Goal: Task Accomplishment & Management: Complete application form

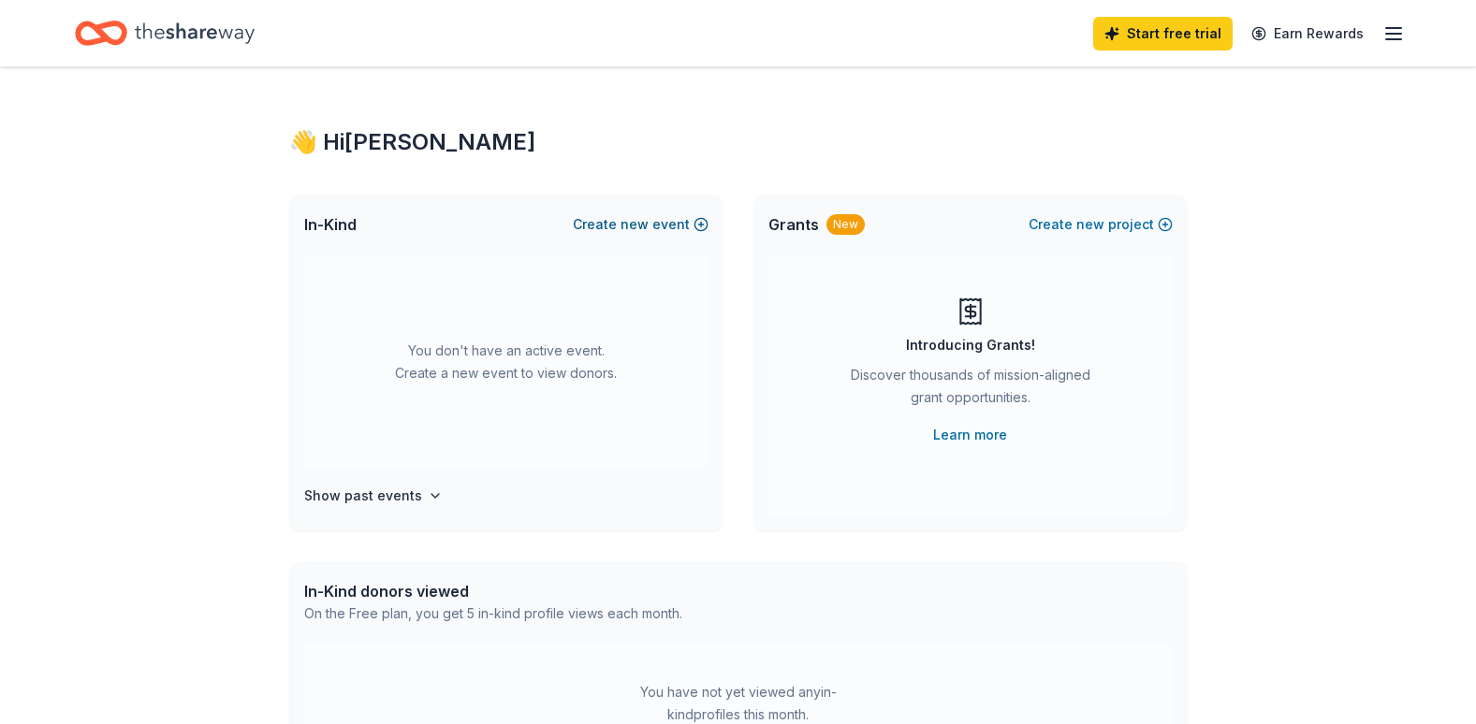
click at [658, 225] on button "Create new event" at bounding box center [641, 224] width 136 height 22
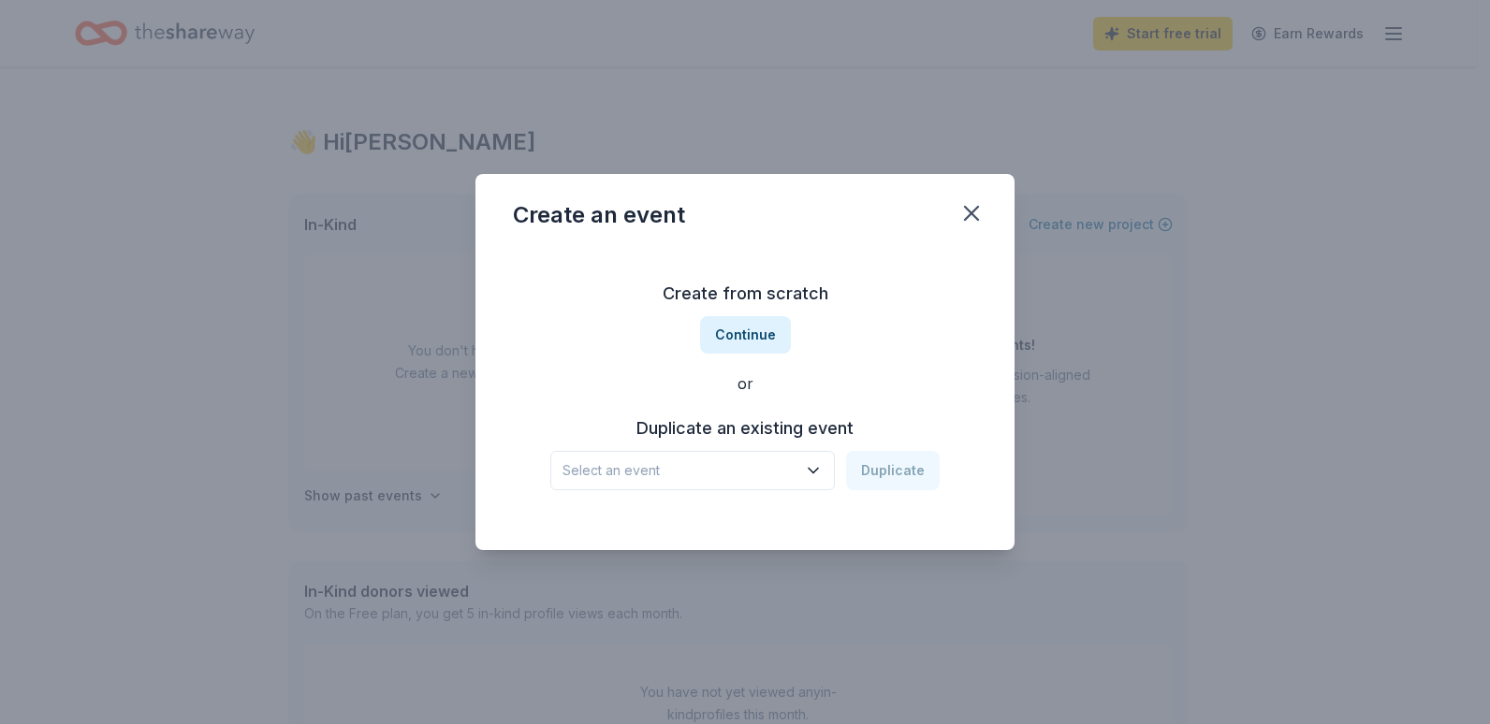
click at [767, 478] on span "Select an event" at bounding box center [679, 470] width 234 height 22
click at [759, 527] on div "Breakfast with Santa Dec 07, 2024 · NJ" at bounding box center [694, 532] width 279 height 60
click at [918, 453] on button "Duplicate" at bounding box center [893, 470] width 94 height 39
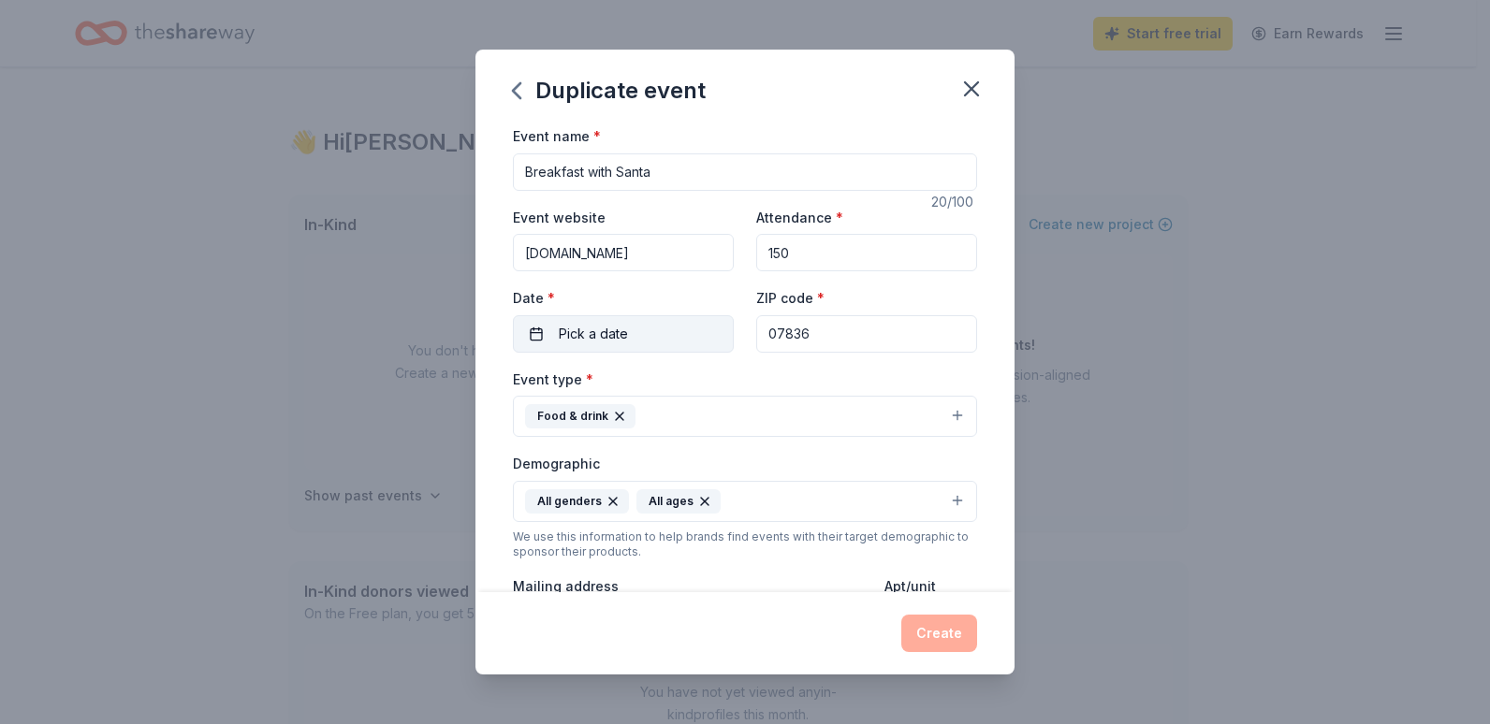
click at [691, 328] on button "Pick a date" at bounding box center [623, 333] width 221 height 37
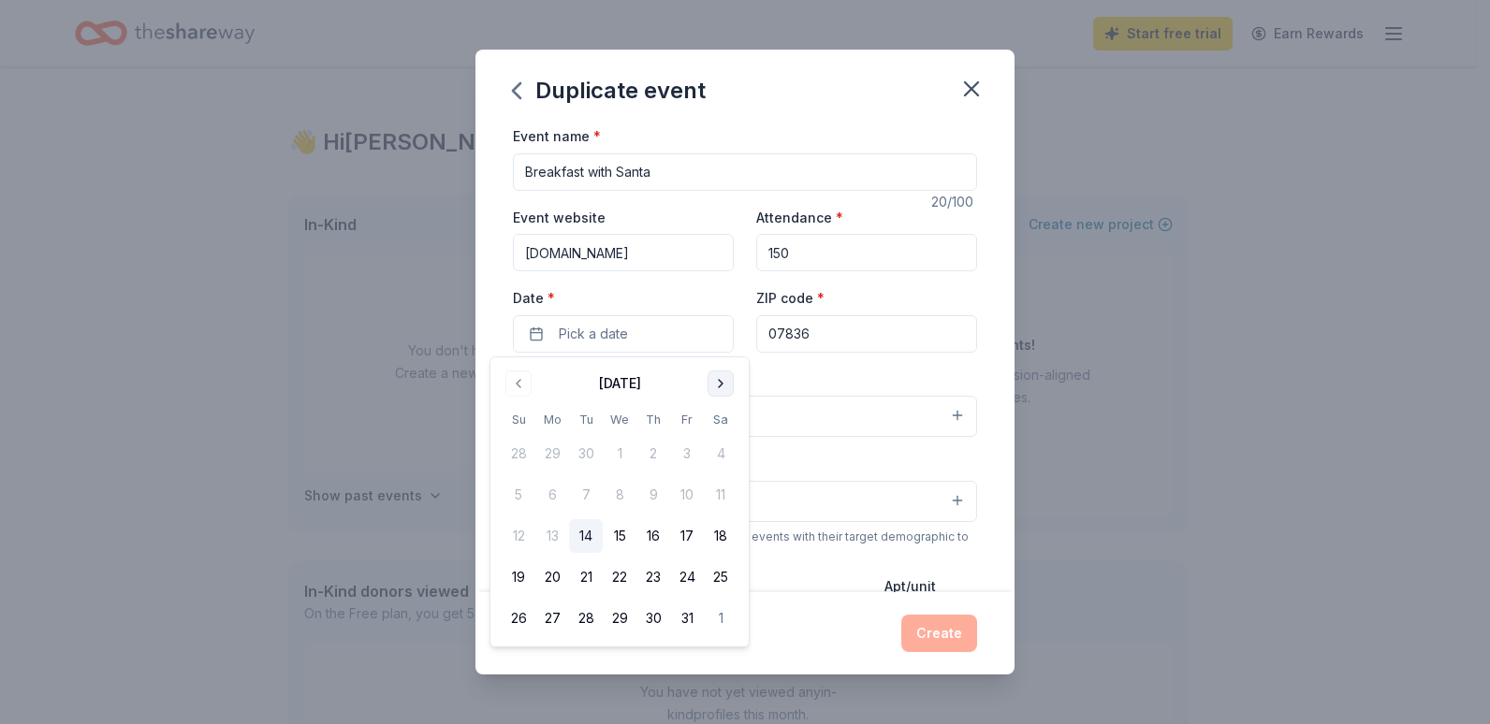
click at [722, 386] on button "Go to next month" at bounding box center [720, 384] width 26 height 26
click at [721, 457] on button "6" at bounding box center [721, 454] width 34 height 34
click at [969, 444] on div "Event name * Breakfast with Santa 20 /100 Event website www.applebees.com Atten…" at bounding box center [744, 358] width 539 height 468
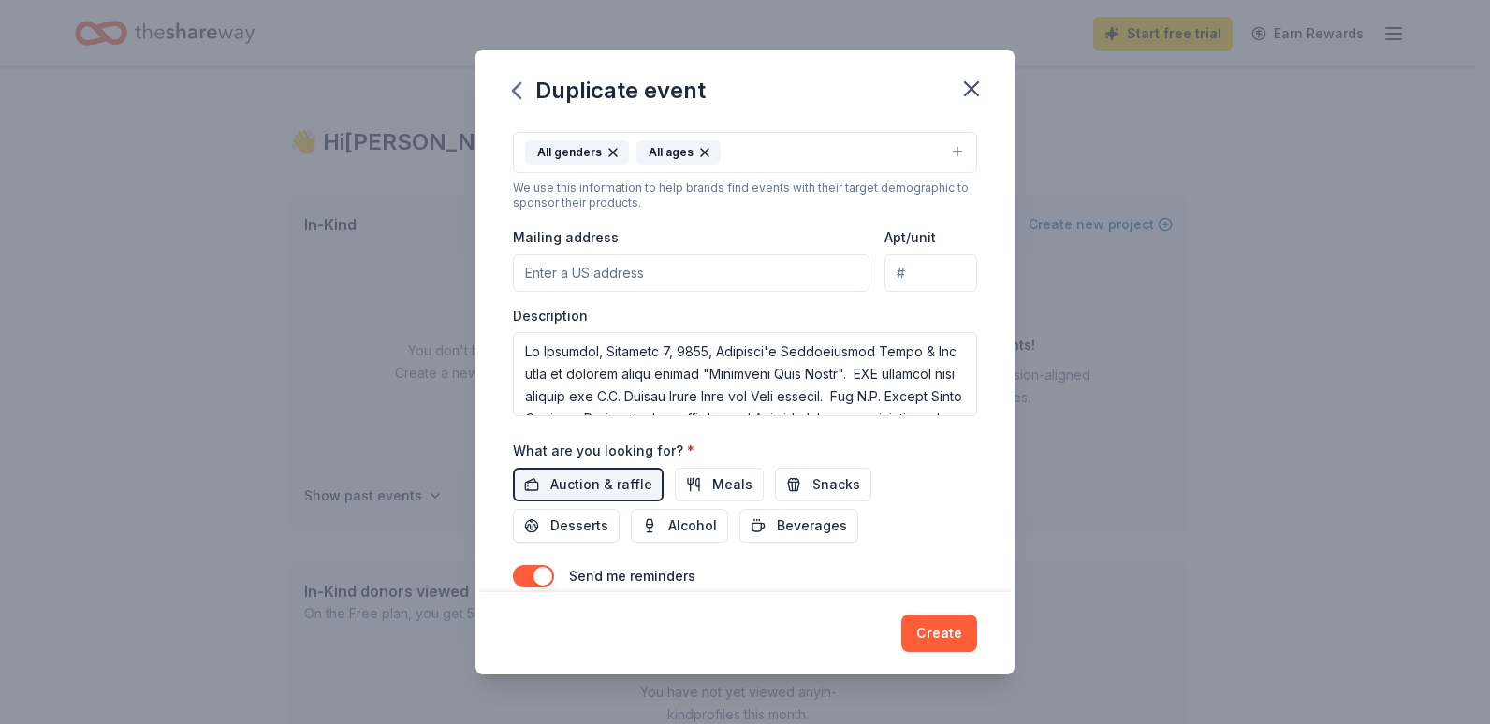
scroll to position [468, 0]
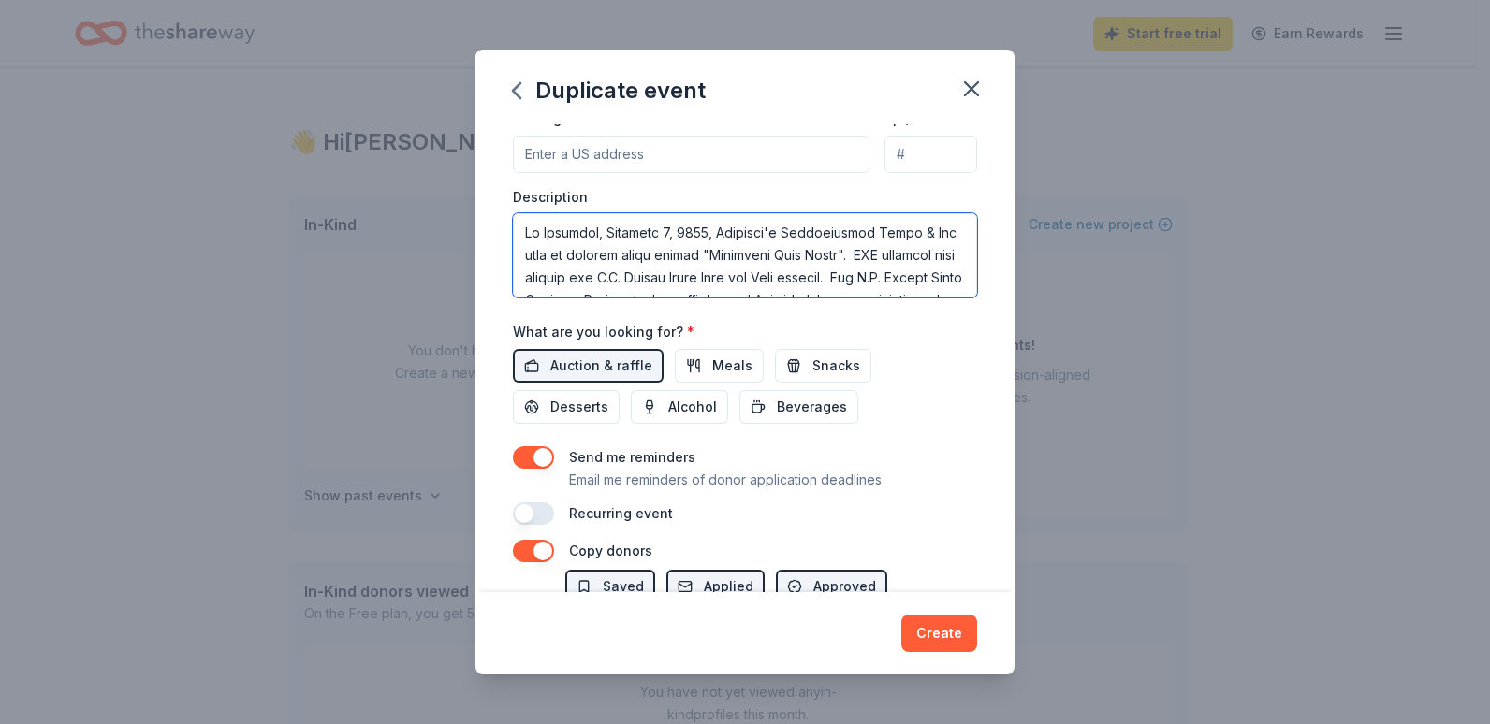
click at [679, 229] on textarea at bounding box center [745, 255] width 464 height 84
click at [681, 225] on textarea at bounding box center [745, 255] width 464 height 84
click at [721, 231] on textarea at bounding box center [745, 255] width 464 height 84
type textarea "On Saturday, December 6, 2025, Applebee's Neighborhood Grill & Bar will be host…"
click at [896, 431] on div "Event name * Breakfast with Santa 20 /100 Event website www.applebees.com Atten…" at bounding box center [745, 91] width 464 height 868
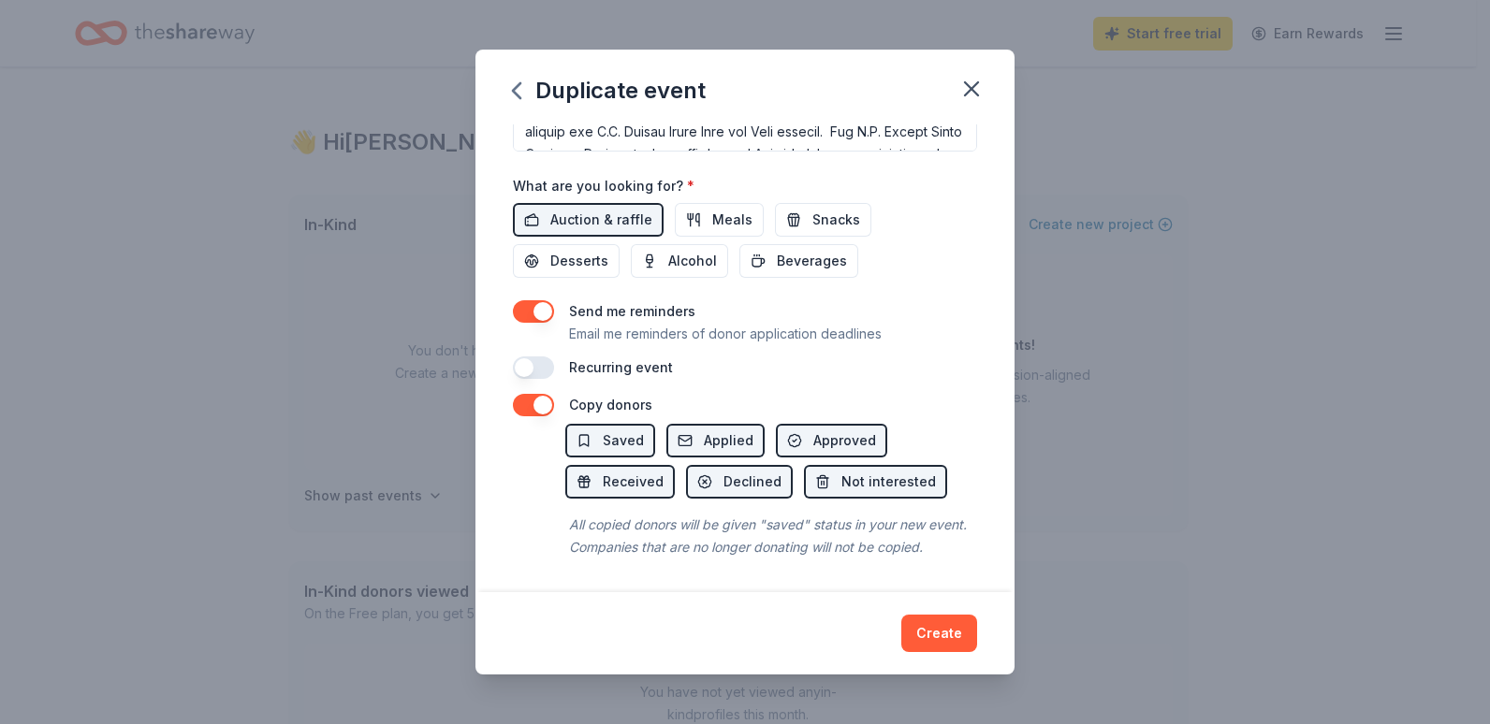
scroll to position [636, 0]
click at [529, 357] on button "button" at bounding box center [533, 368] width 41 height 22
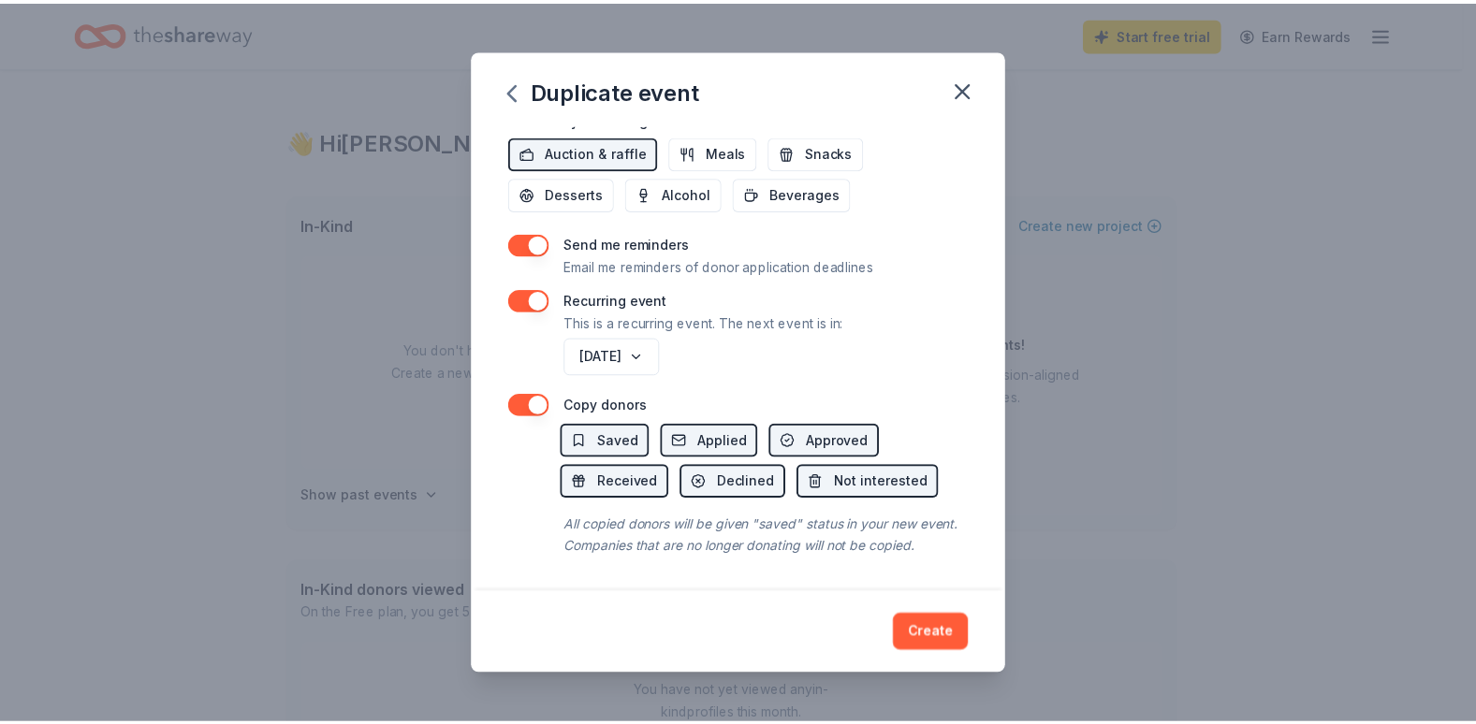
scroll to position [704, 0]
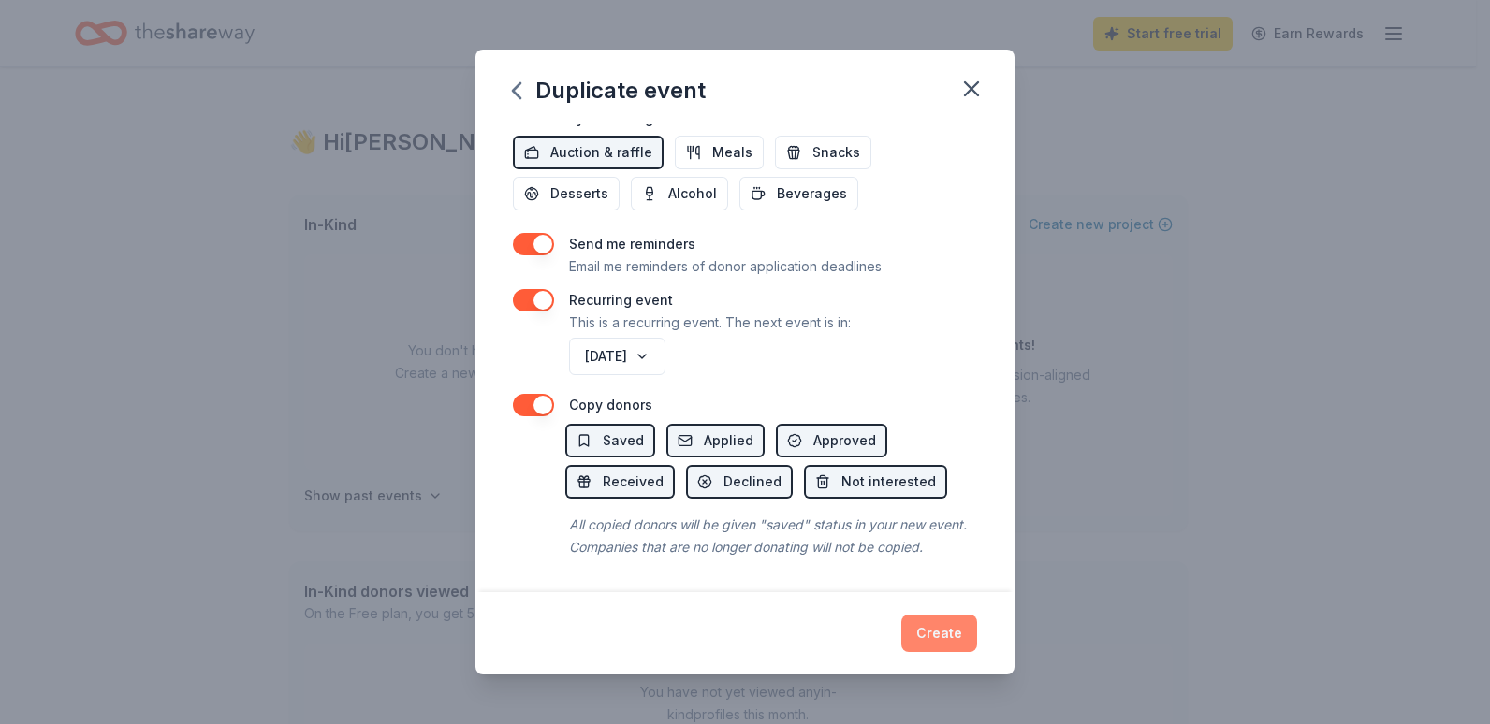
click at [962, 638] on button "Create" at bounding box center [939, 633] width 76 height 37
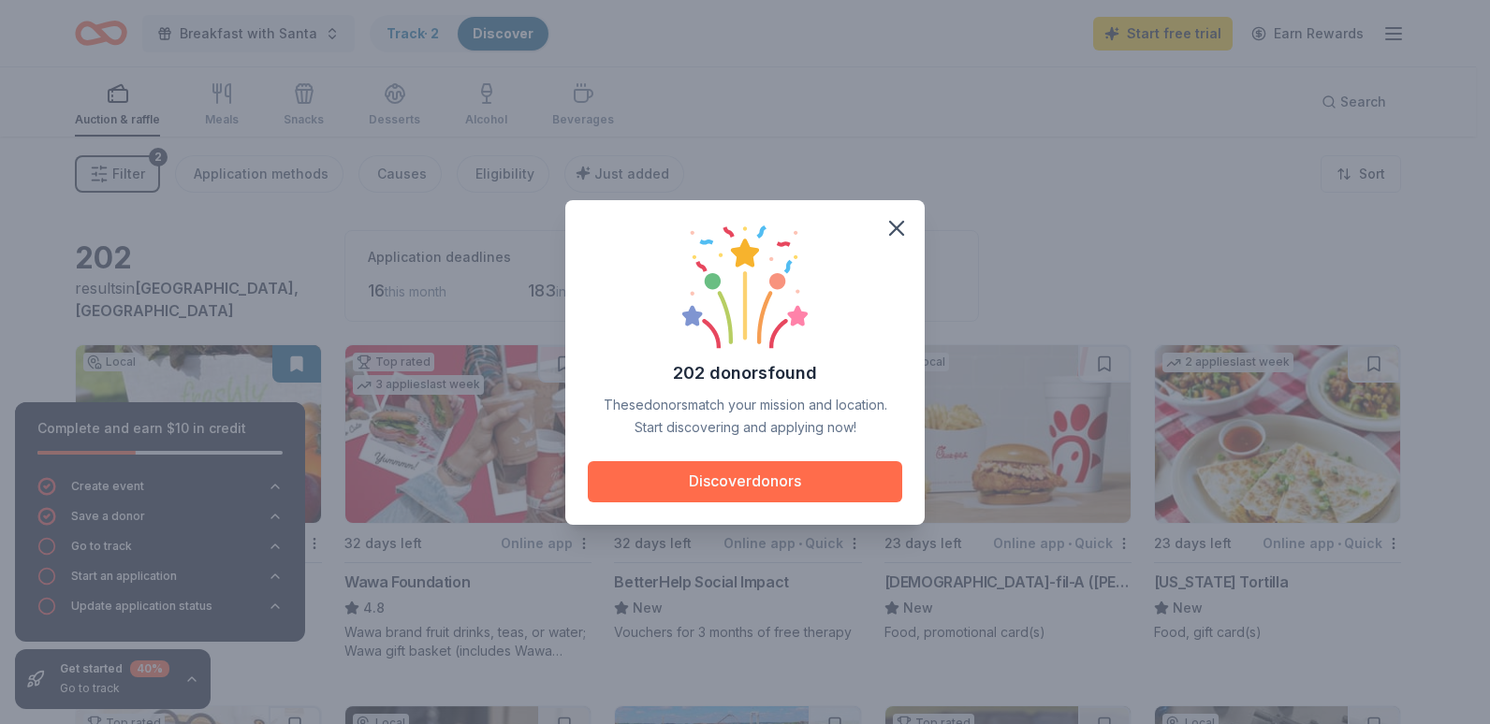
click at [836, 476] on button "Discover donors" at bounding box center [745, 481] width 314 height 41
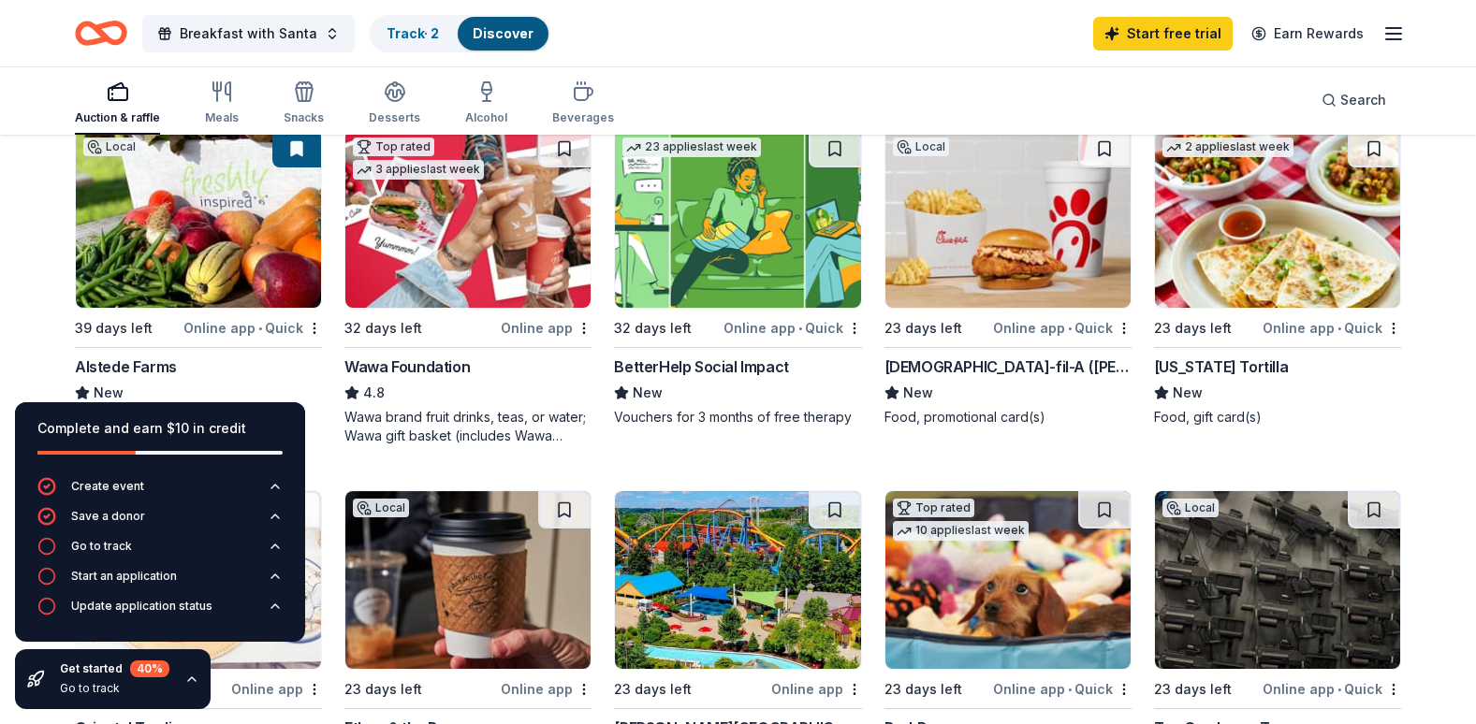
scroll to position [187, 0]
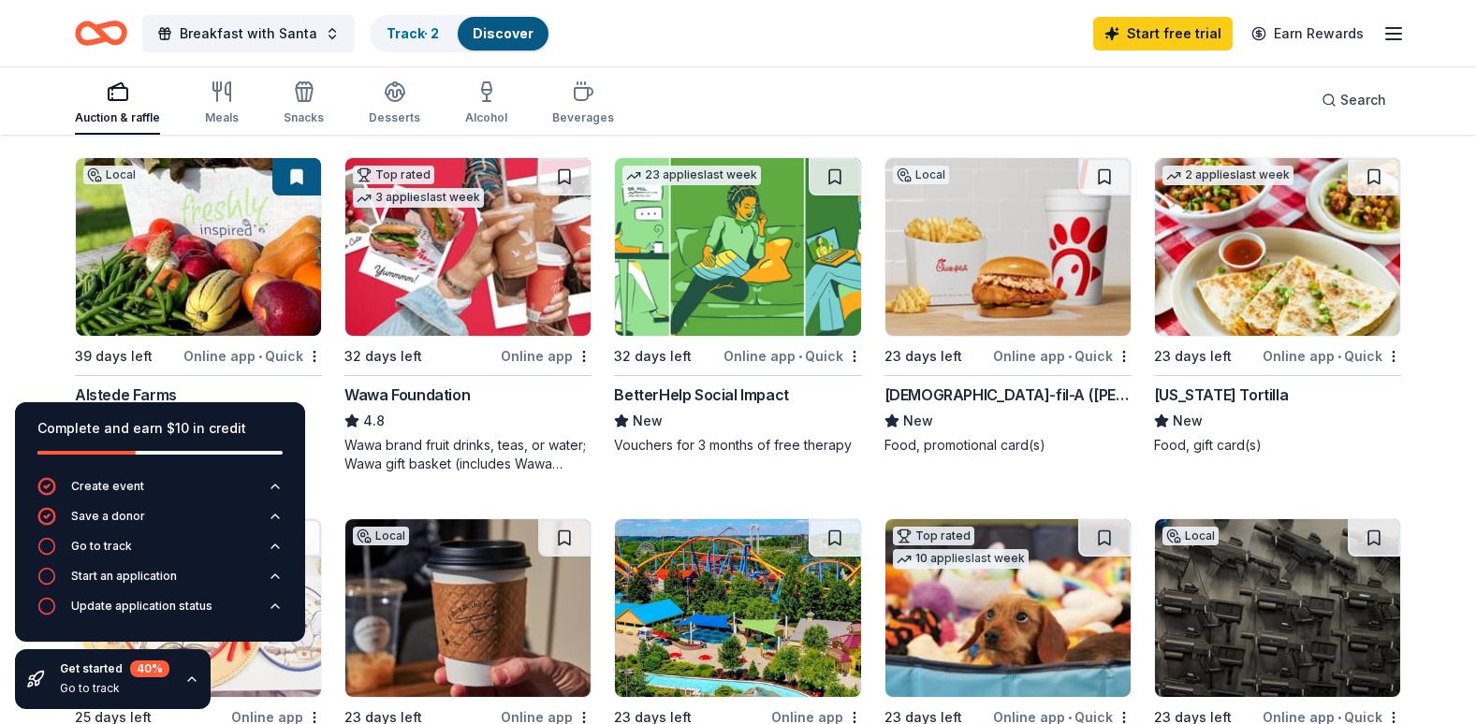
click at [234, 353] on div "Online app • Quick" at bounding box center [252, 355] width 138 height 23
click at [441, 313] on img at bounding box center [467, 247] width 245 height 178
click at [977, 263] on img at bounding box center [1007, 247] width 245 height 178
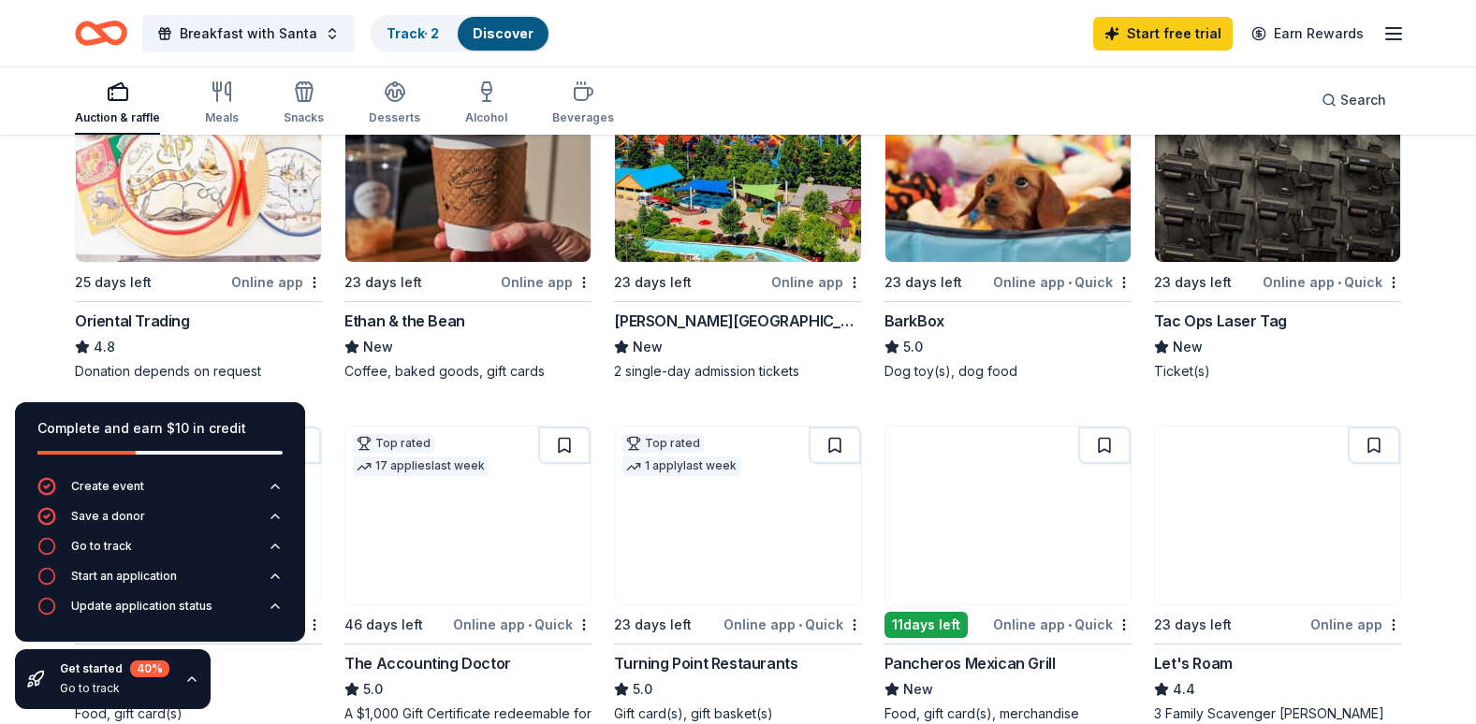
scroll to position [655, 0]
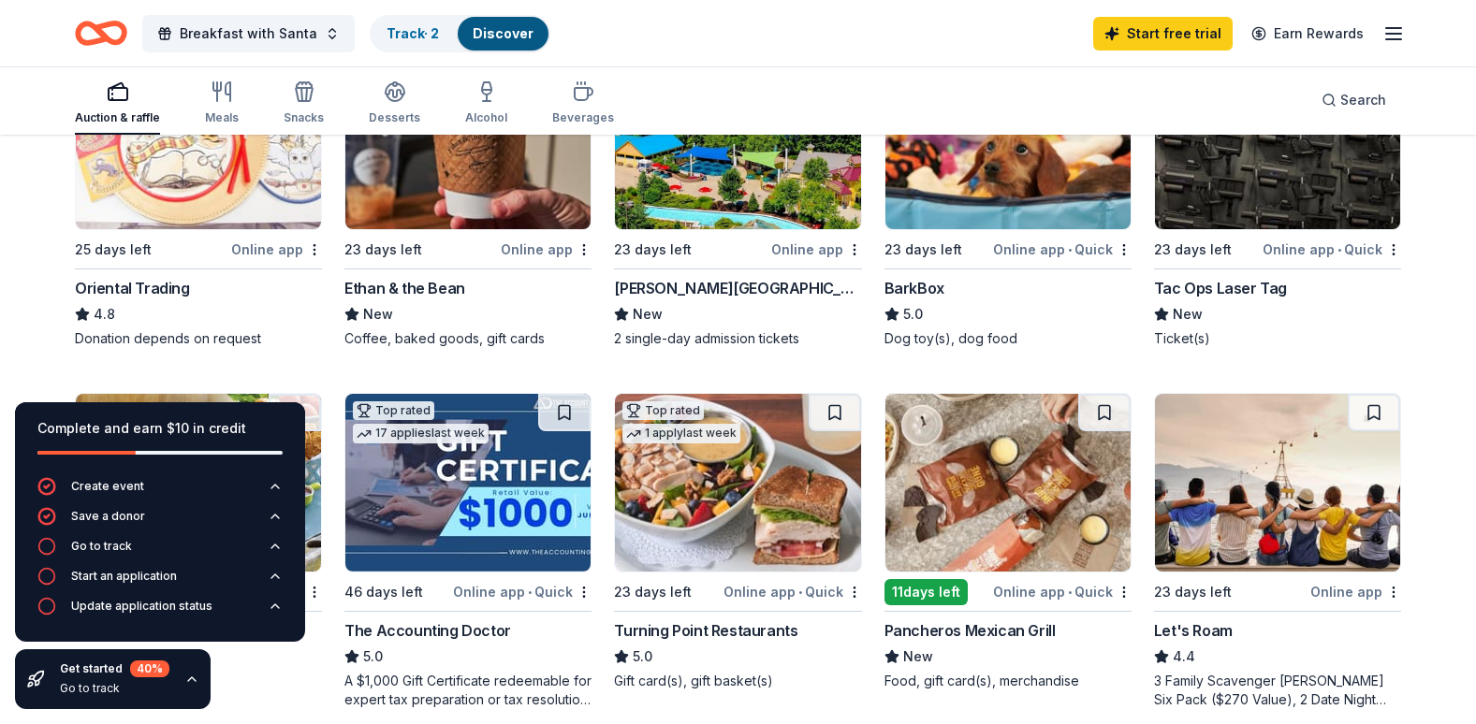
click at [811, 204] on img at bounding box center [737, 140] width 245 height 178
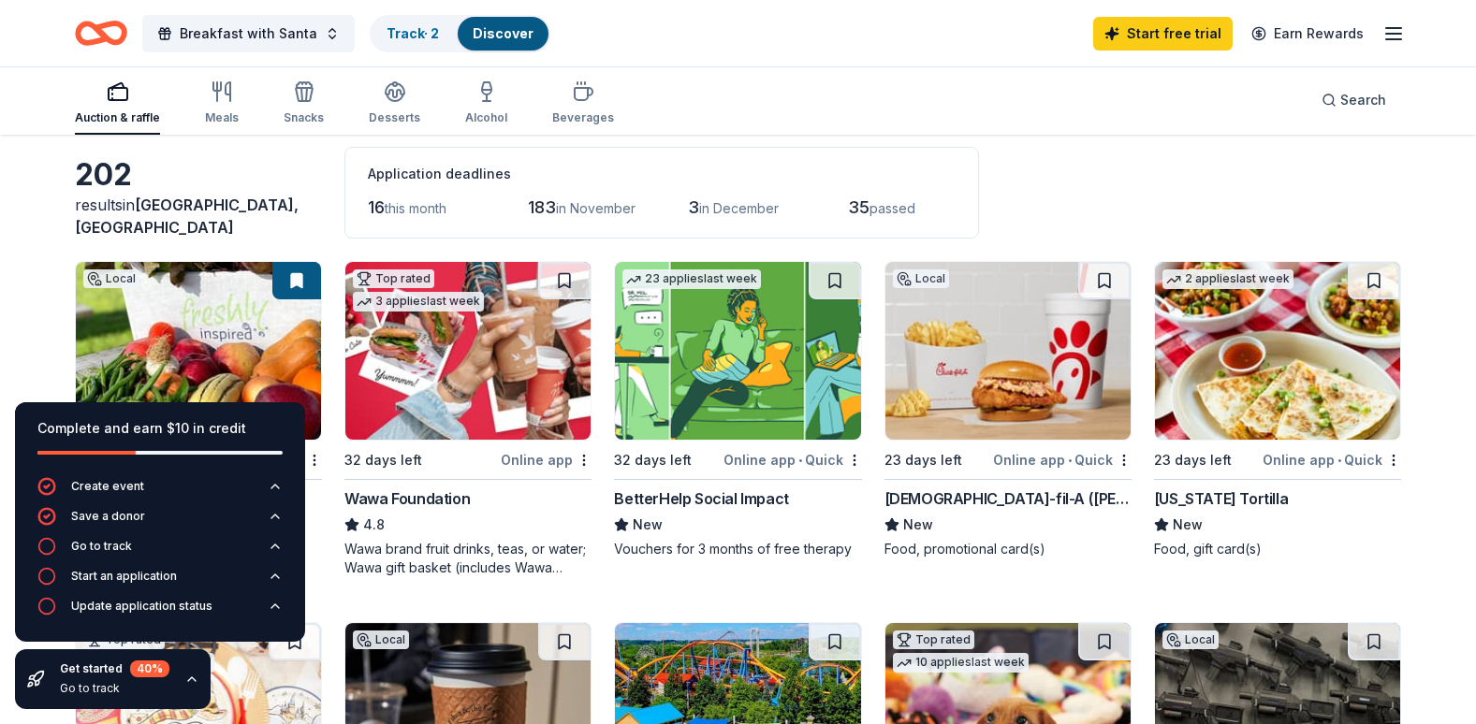
scroll to position [0, 0]
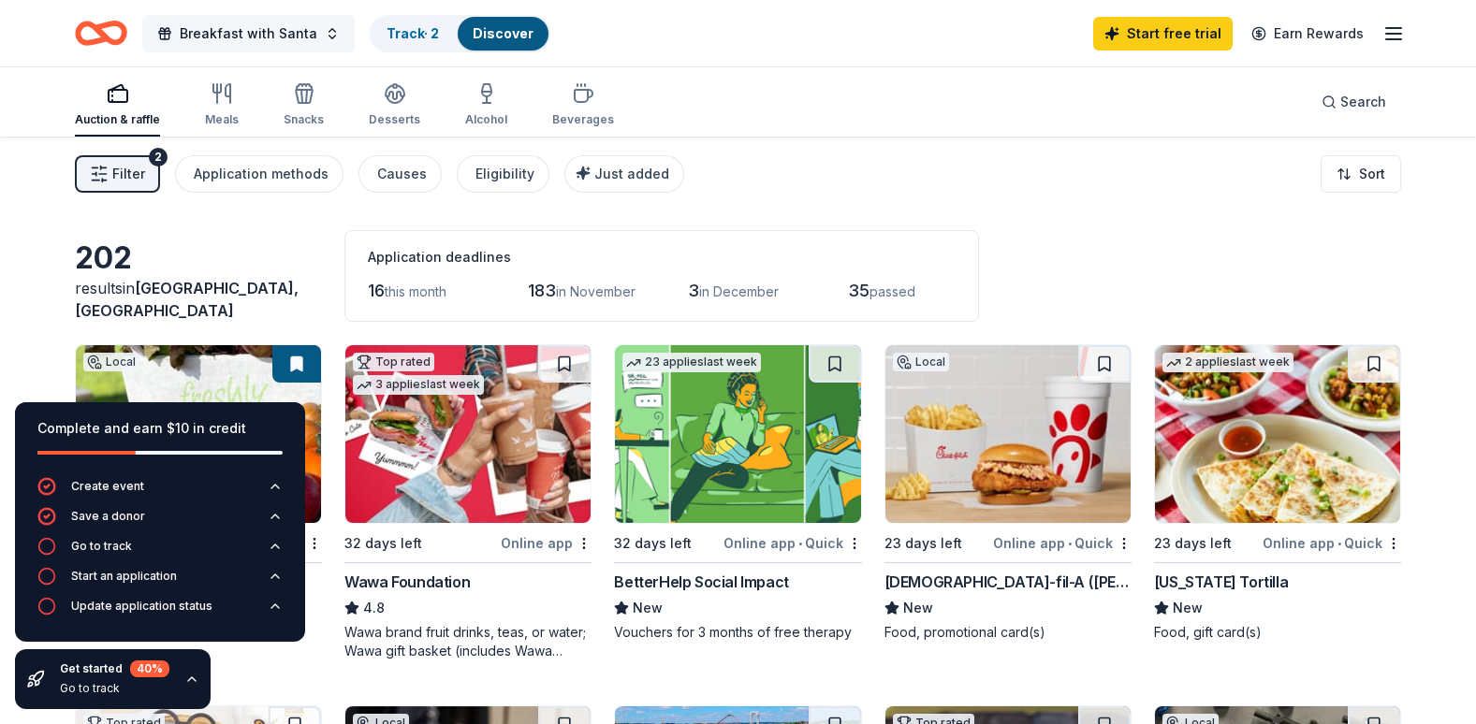
click at [312, 25] on button "Breakfast with Santa" at bounding box center [248, 33] width 212 height 37
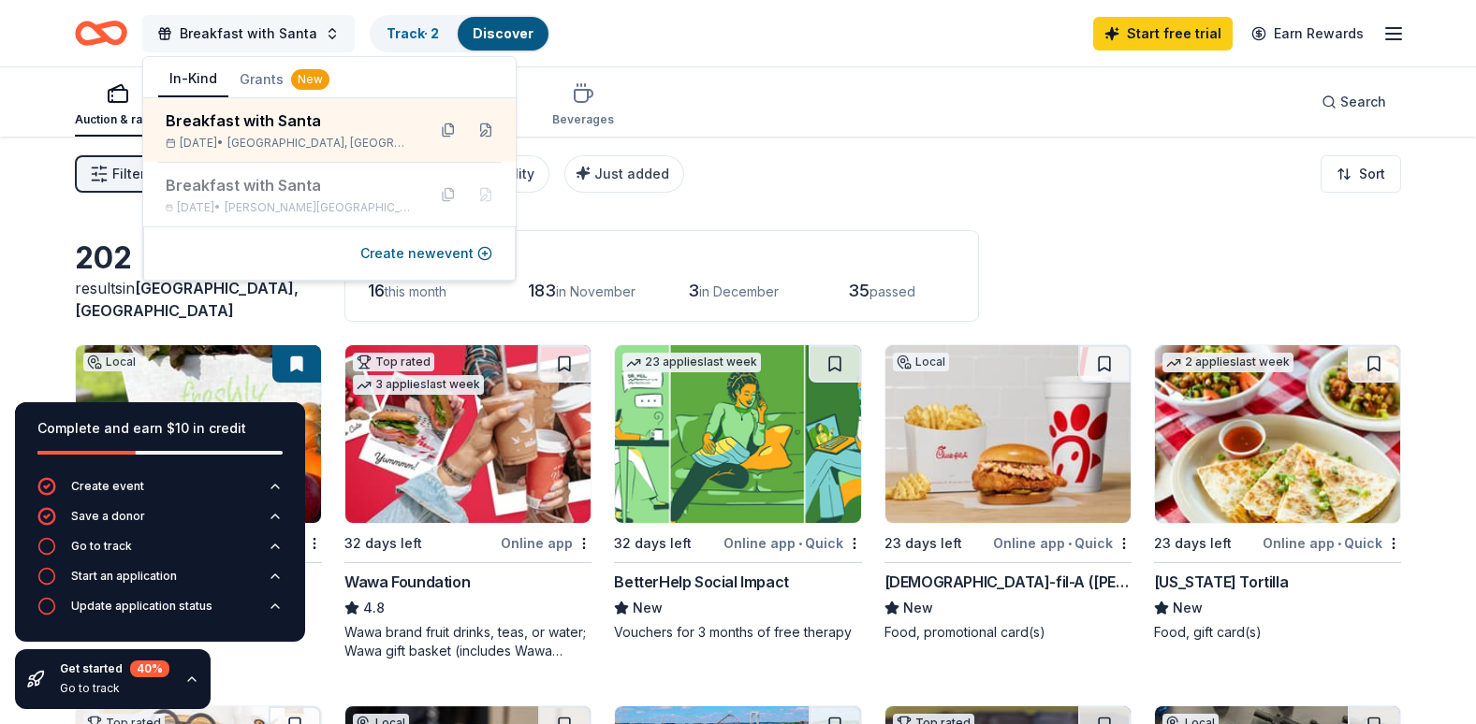
click at [312, 25] on button "Breakfast with Santa" at bounding box center [248, 33] width 212 height 37
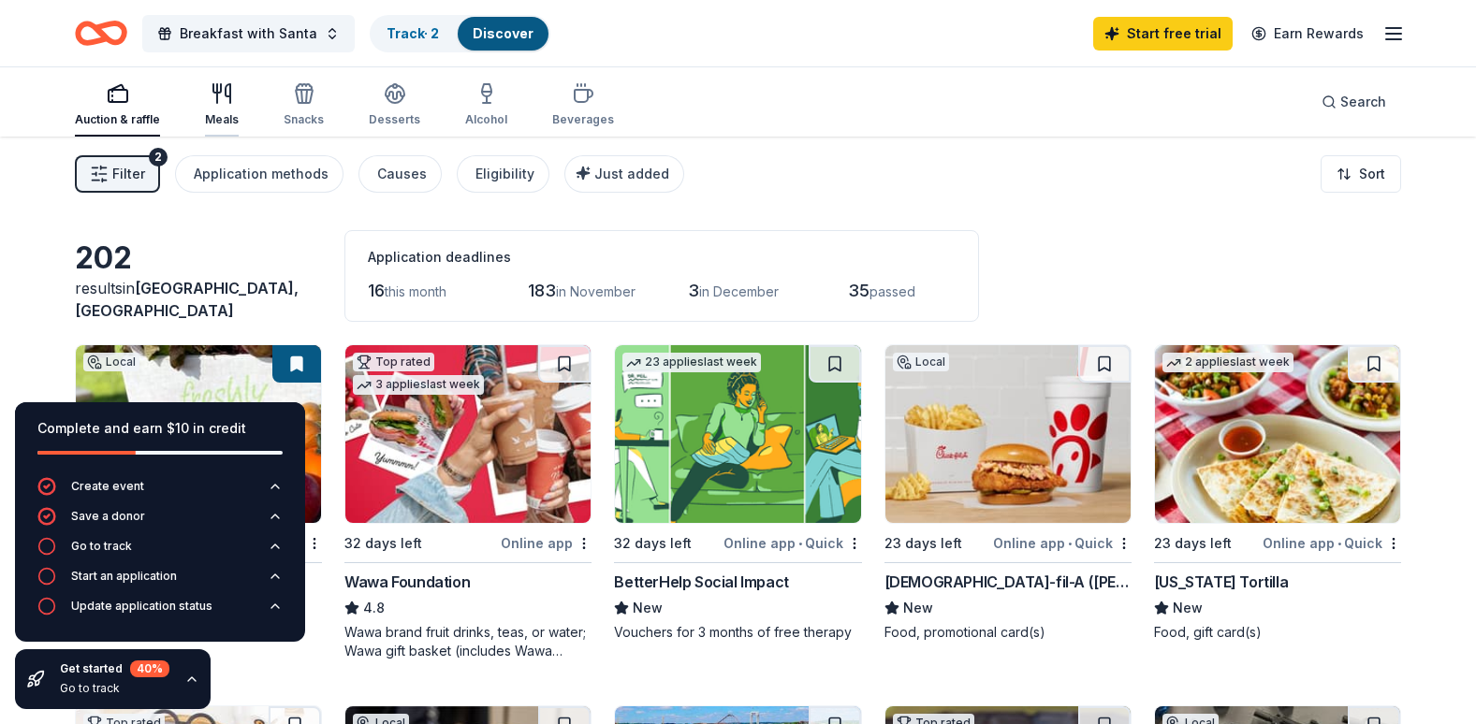
click at [230, 92] on icon "button" at bounding box center [222, 93] width 22 height 22
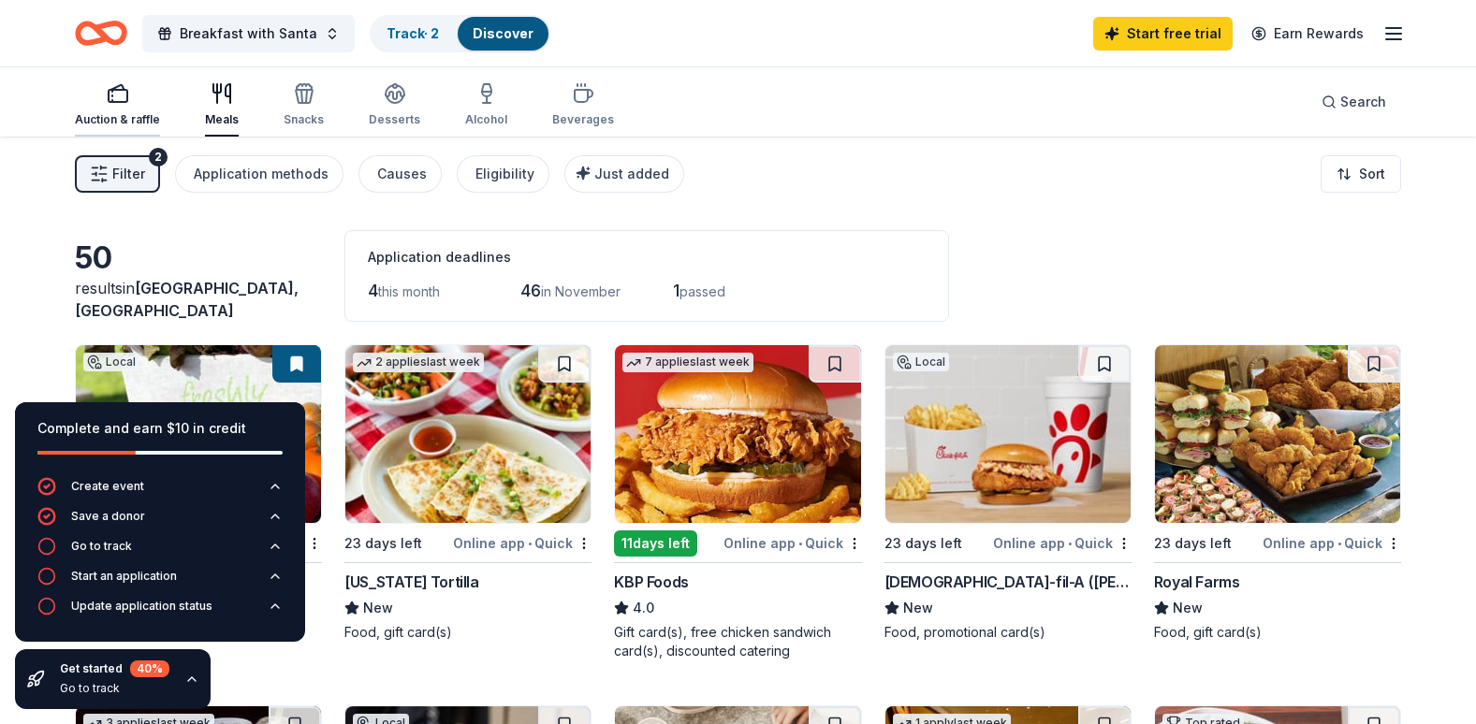
click at [125, 96] on rect "button" at bounding box center [118, 96] width 19 height 12
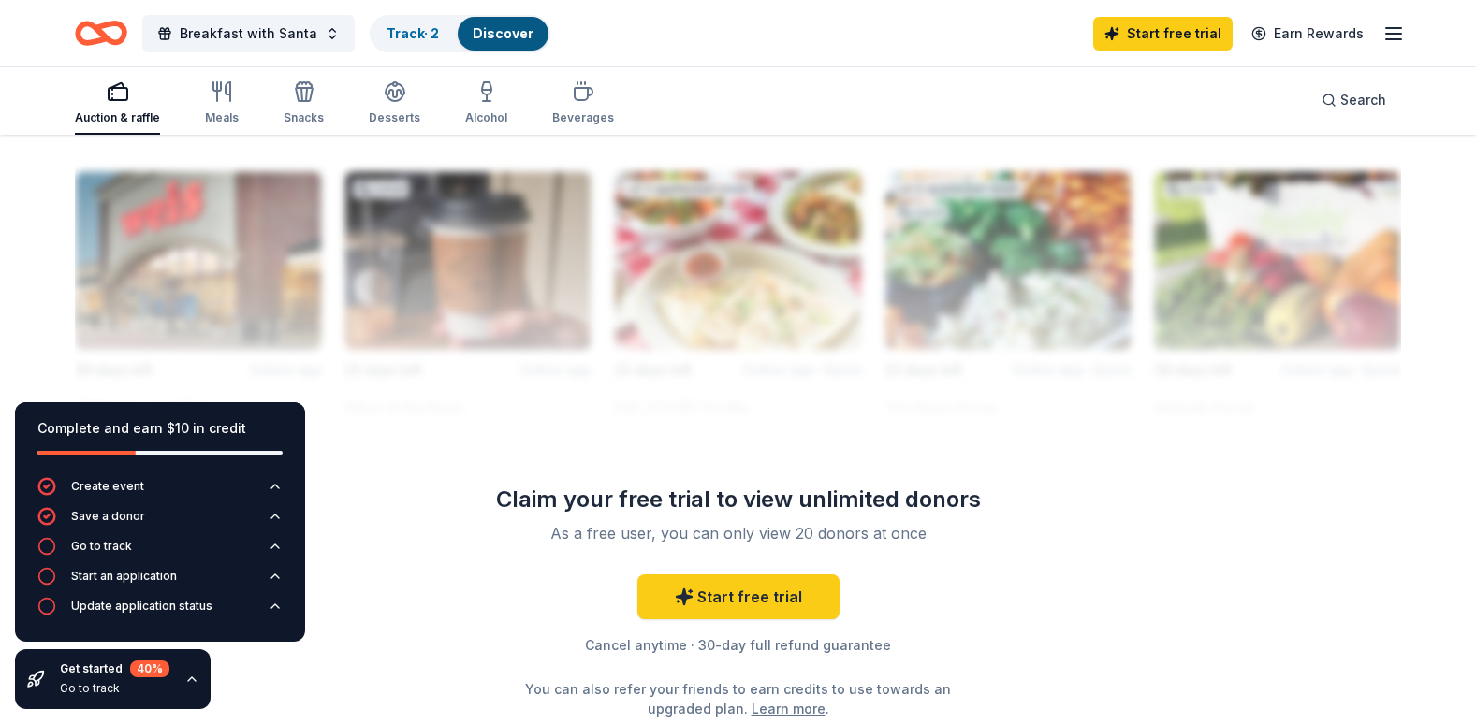
scroll to position [1684, 0]
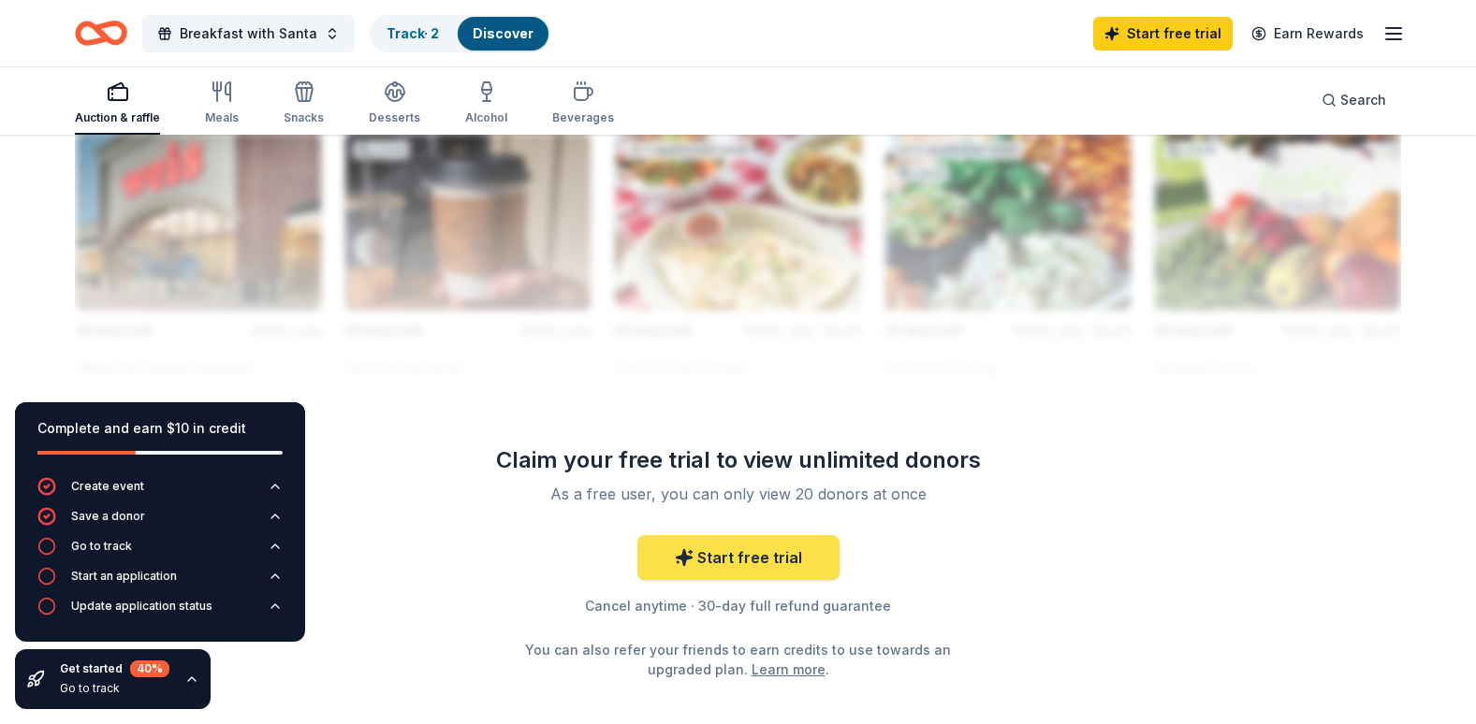
click at [715, 546] on link "Start free trial" at bounding box center [738, 557] width 202 height 45
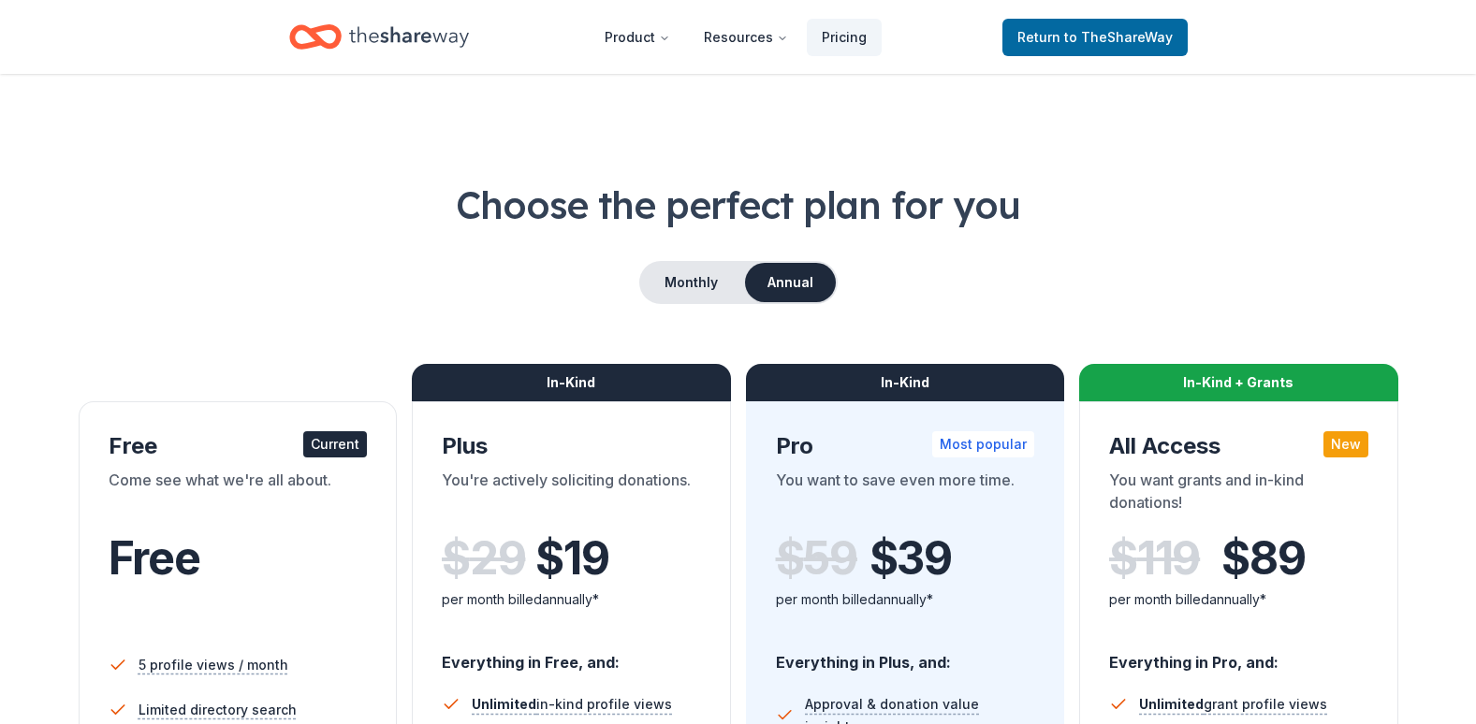
click at [320, 498] on div "Come see what we're all about." at bounding box center [238, 495] width 259 height 52
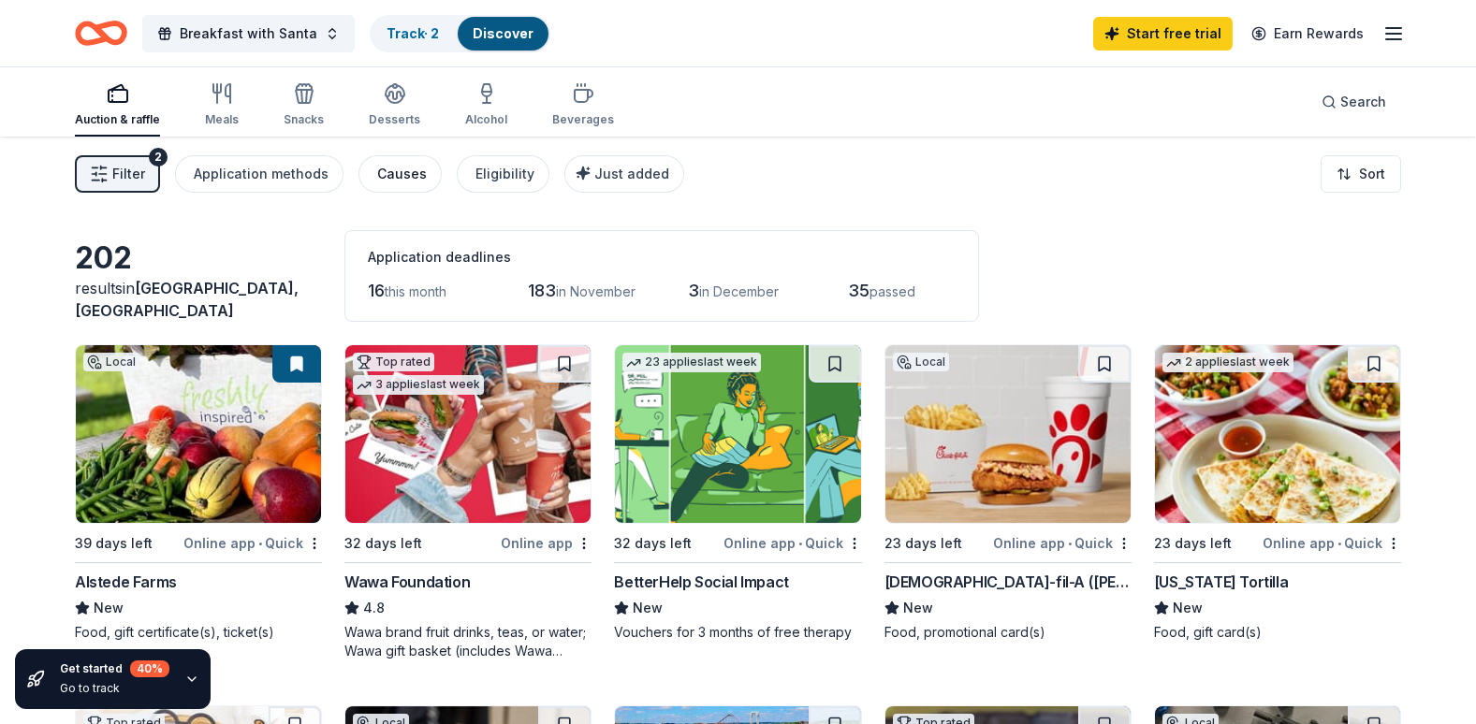
click at [396, 174] on div "Causes" at bounding box center [402, 174] width 50 height 22
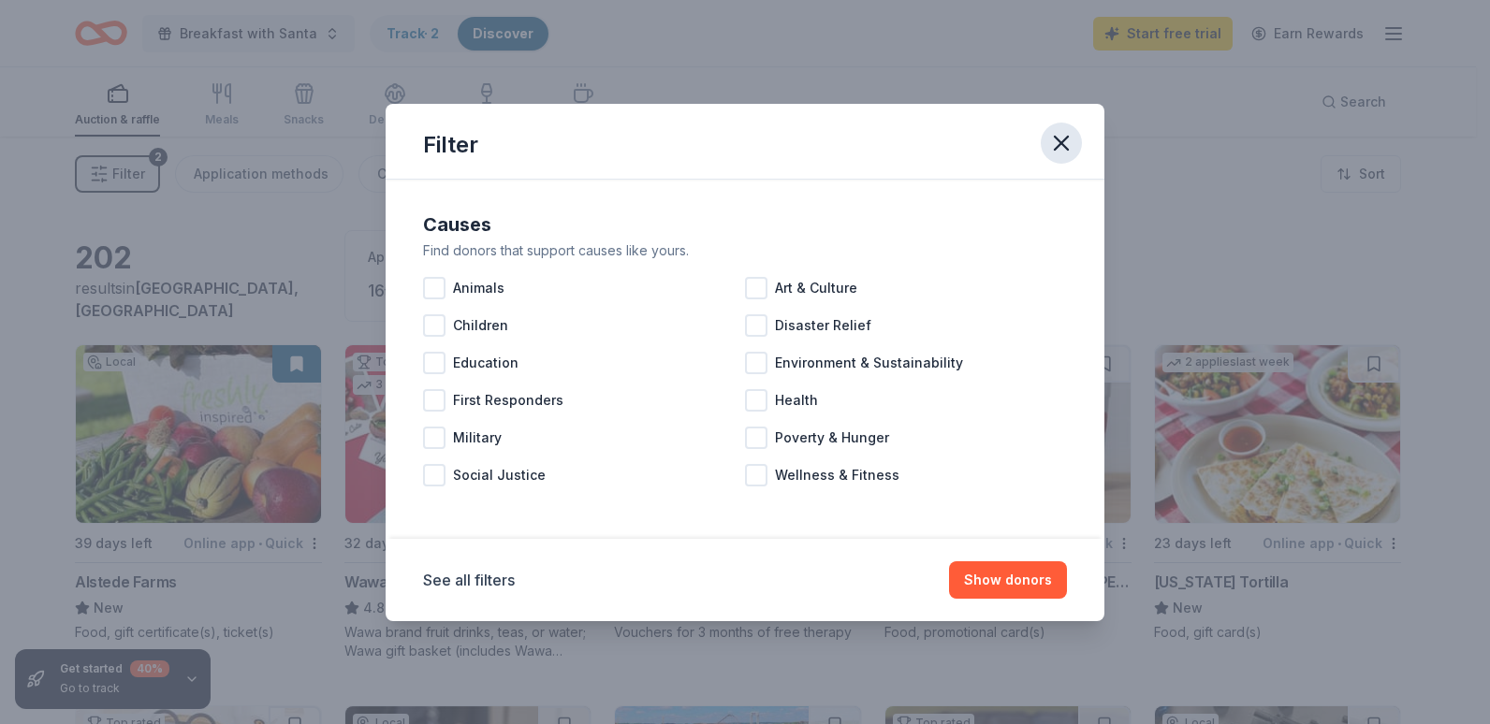
click at [1061, 146] on icon "button" at bounding box center [1061, 143] width 26 height 26
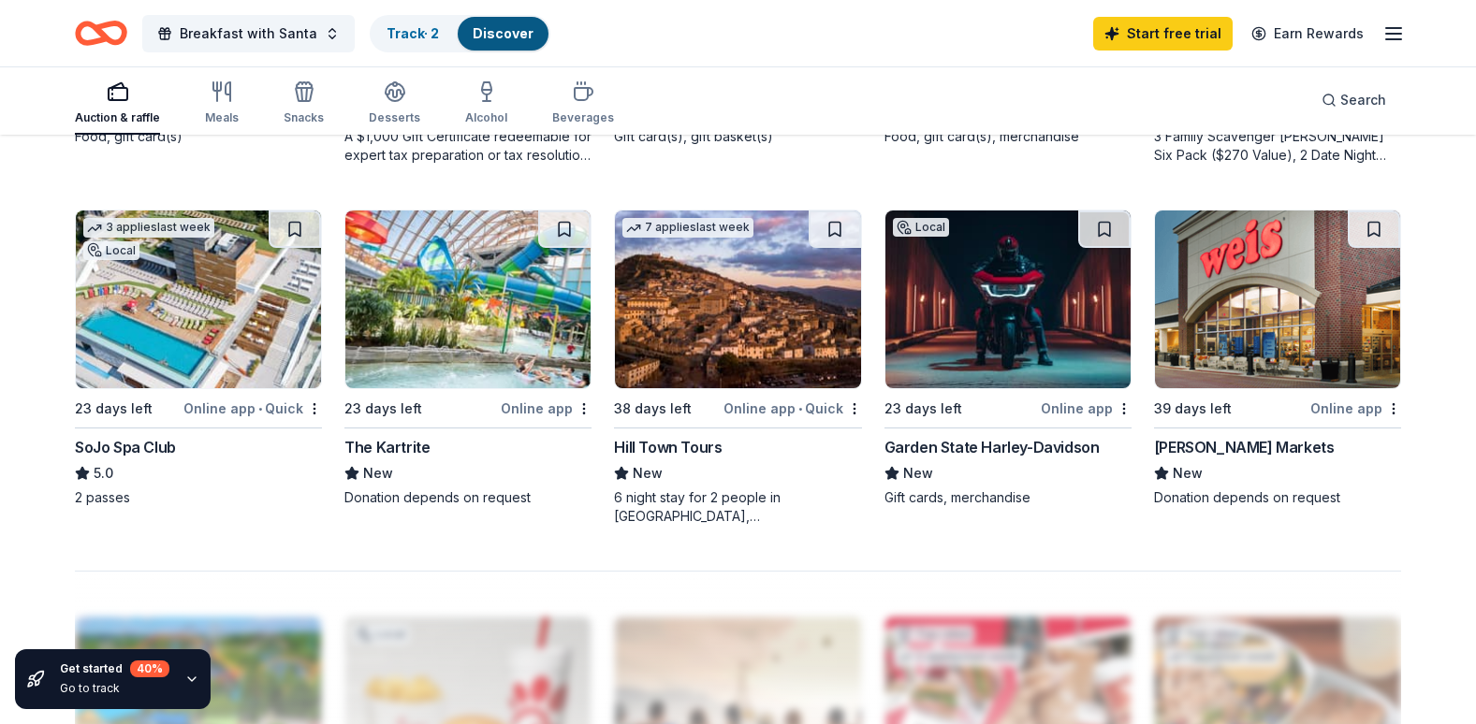
scroll to position [1216, 0]
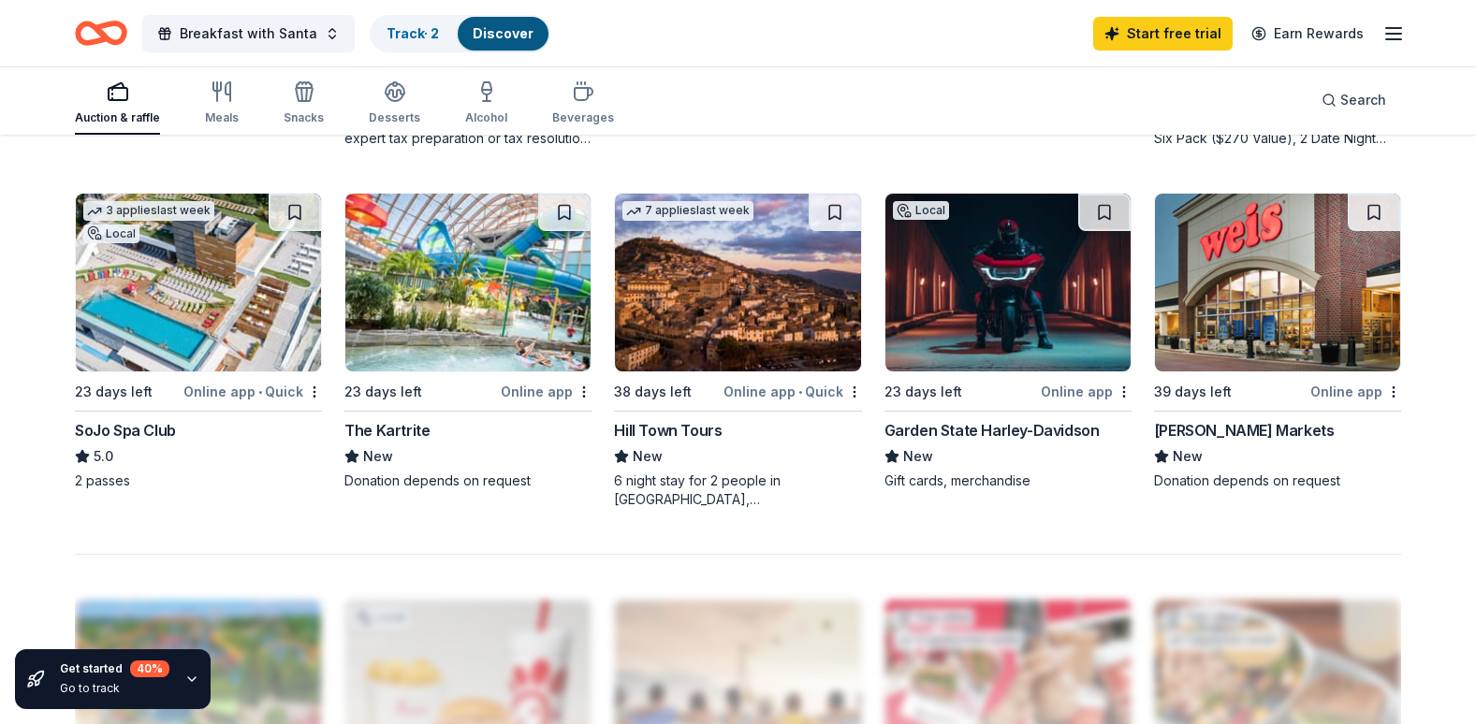
click at [153, 306] on img at bounding box center [198, 283] width 245 height 178
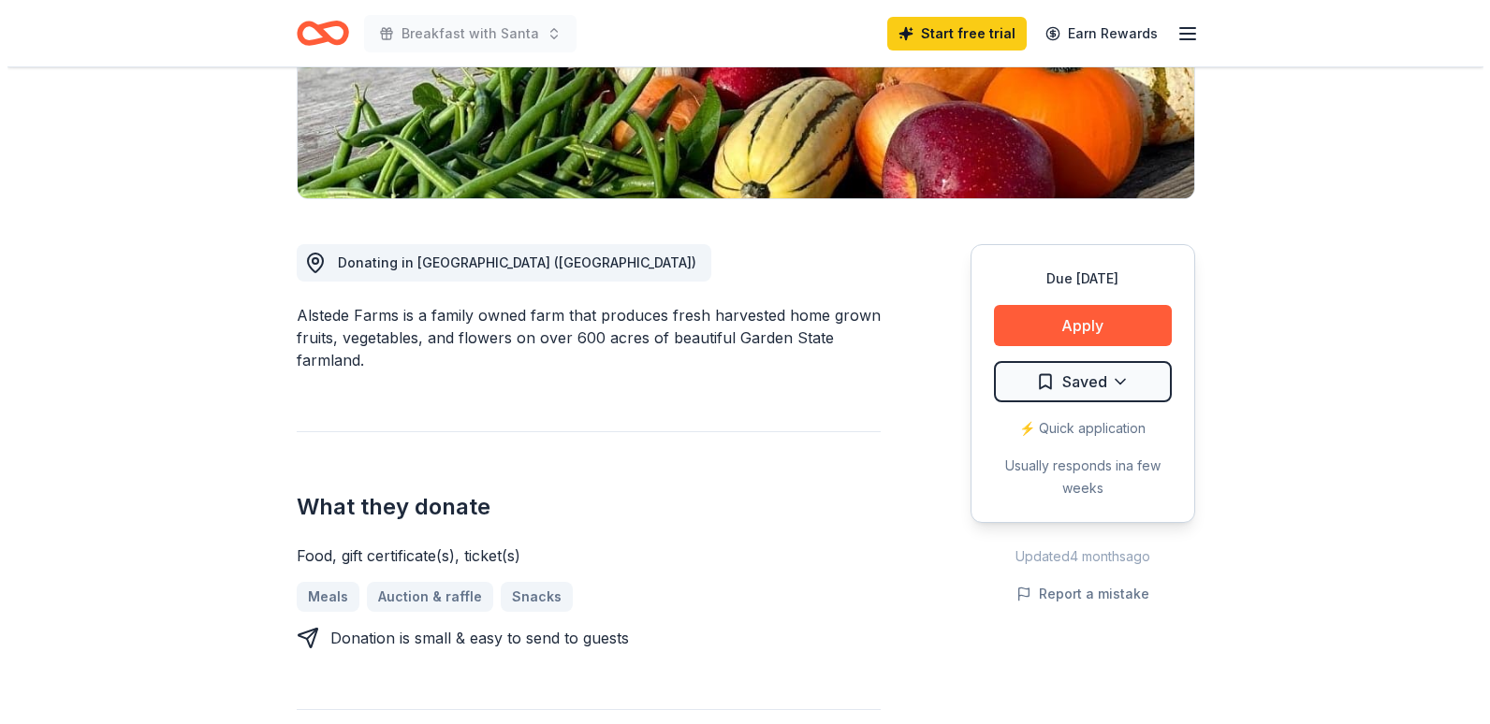
scroll to position [374, 0]
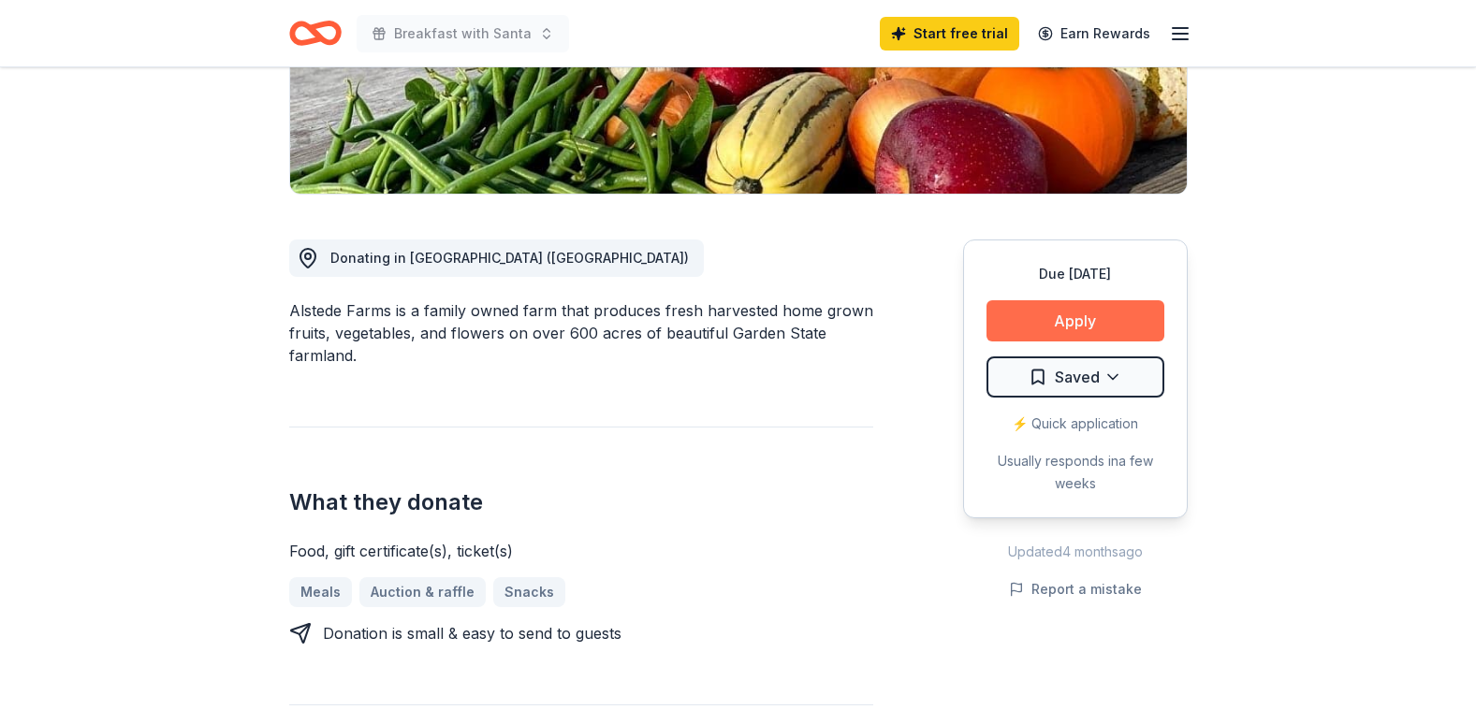
click at [1090, 327] on button "Apply" at bounding box center [1075, 320] width 178 height 41
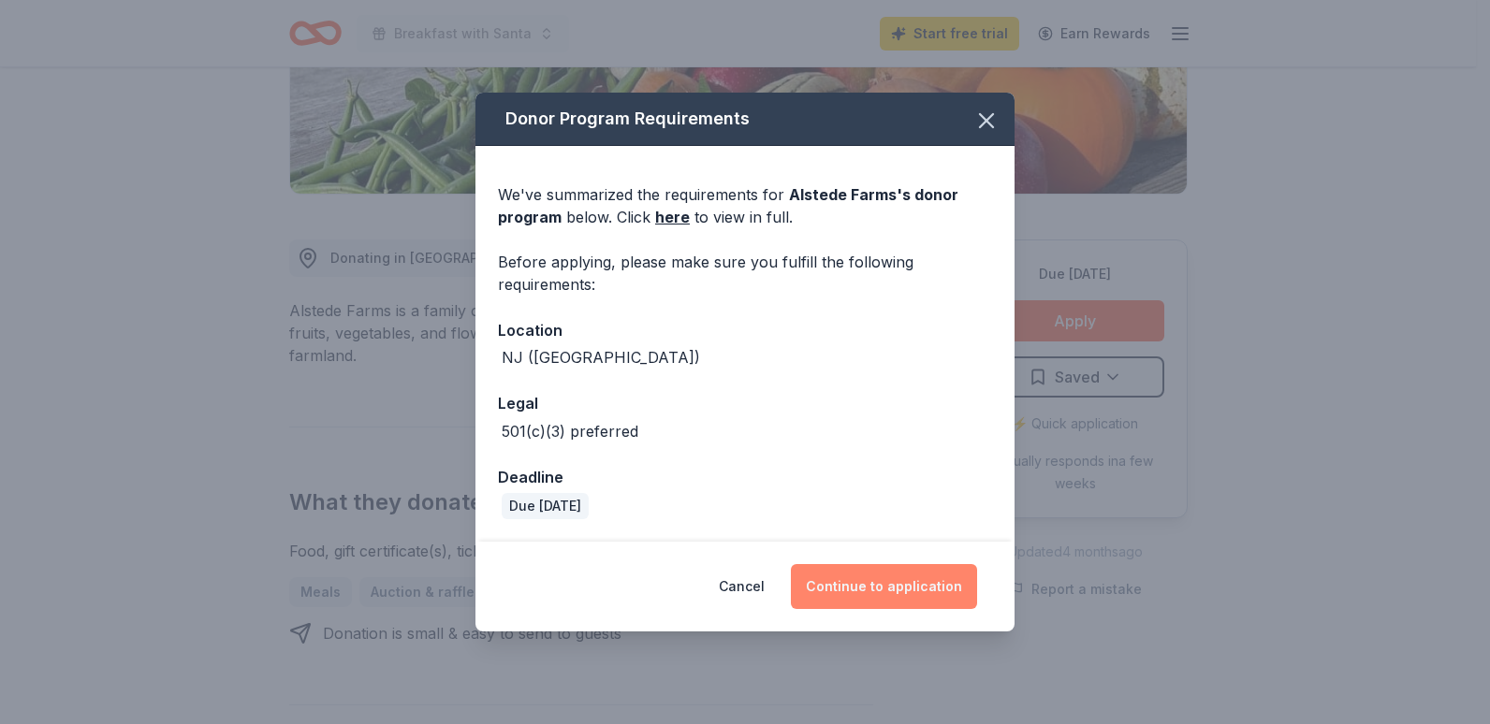
click at [919, 587] on button "Continue to application" at bounding box center [884, 586] width 186 height 45
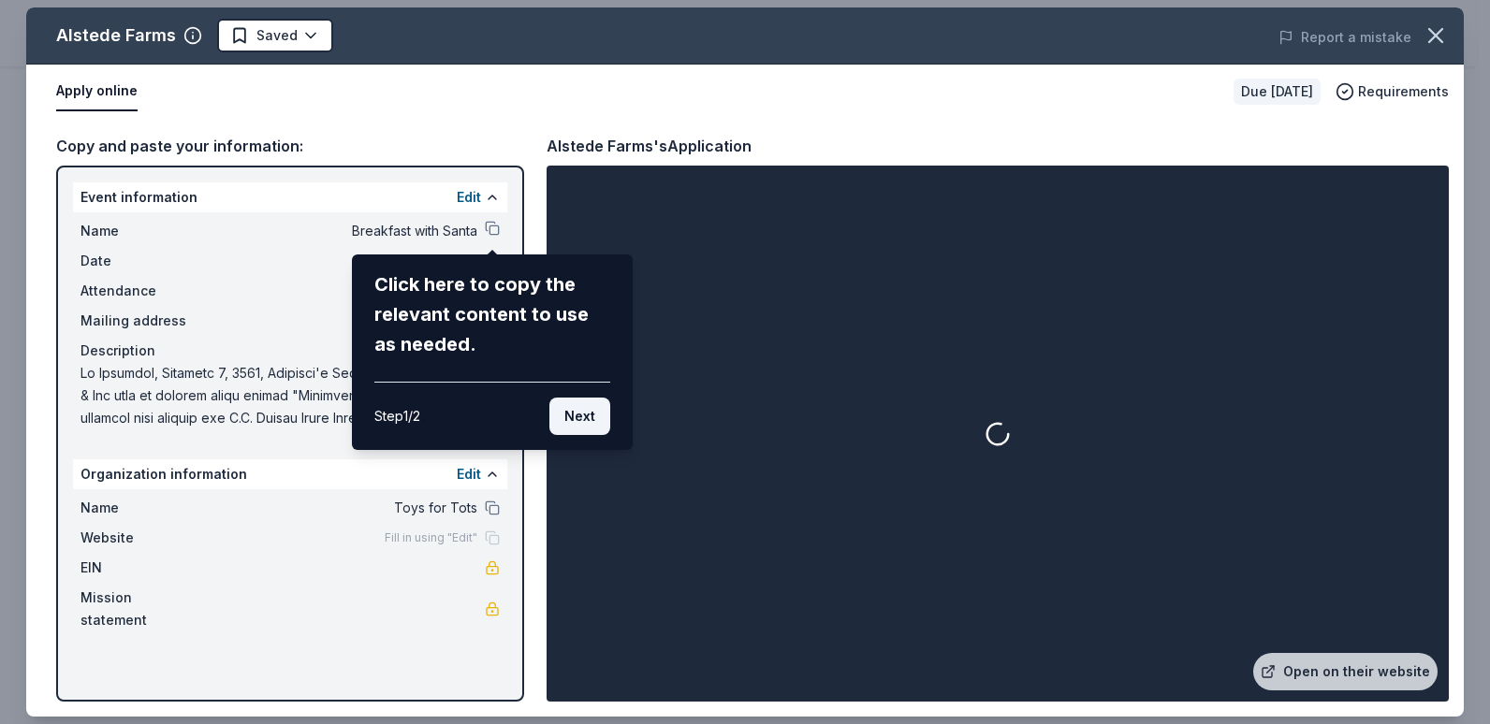
click at [588, 413] on button "Next" at bounding box center [579, 416] width 61 height 37
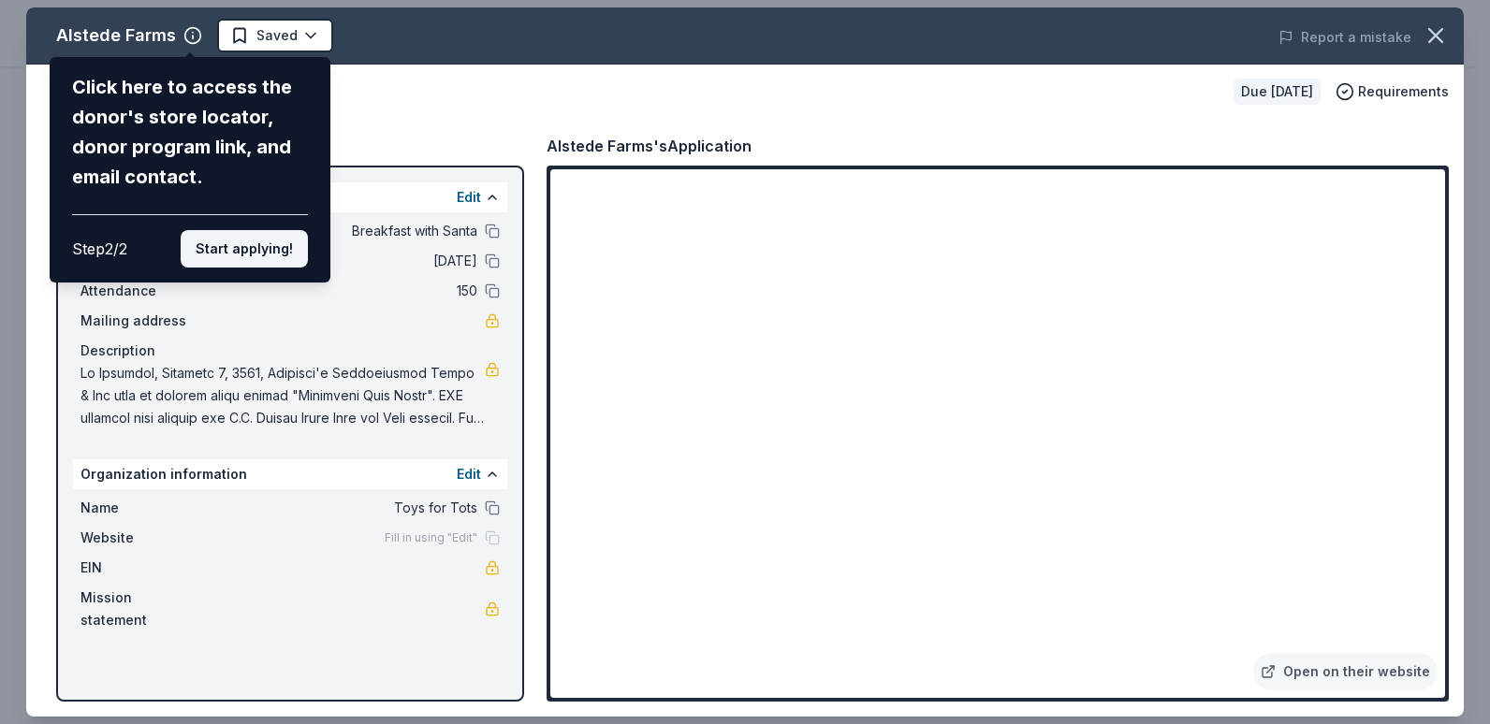
click at [266, 254] on button "Start applying!" at bounding box center [244, 248] width 127 height 37
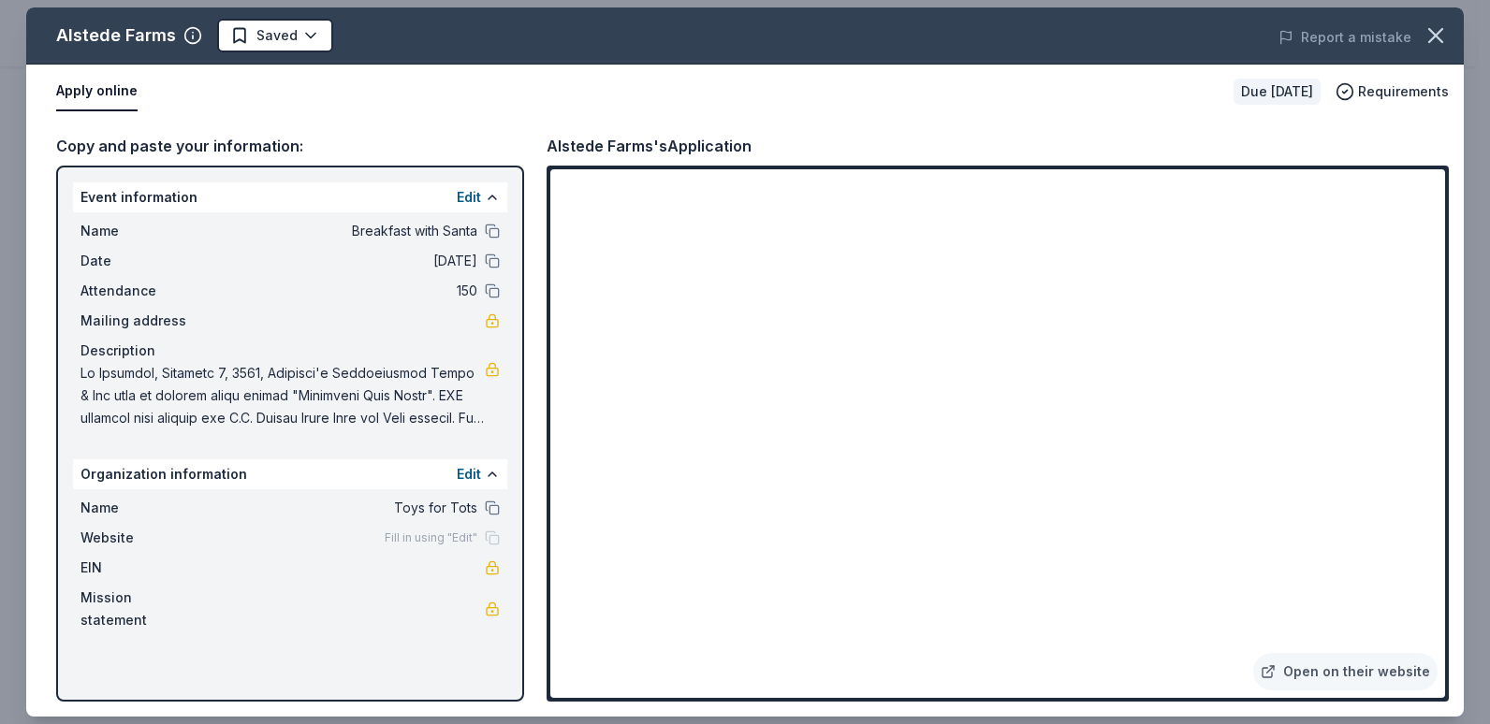
click at [765, 515] on div "Alstede Farms Saved Report a mistake Apply online Due in 39 days Requirements C…" at bounding box center [744, 361] width 1437 height 709
click at [493, 226] on div "Alstede Farms Saved Report a mistake Apply online Due in 39 days Requirements C…" at bounding box center [744, 361] width 1437 height 709
click at [741, 526] on div "Alstede Farms Saved Report a mistake Apply online Due in 39 days Requirements C…" at bounding box center [744, 361] width 1437 height 709
click at [745, 507] on div "Alstede Farms Saved Report a mistake Apply online Due in 39 days Requirements C…" at bounding box center [744, 361] width 1437 height 709
click at [465, 399] on span at bounding box center [282, 395] width 404 height 67
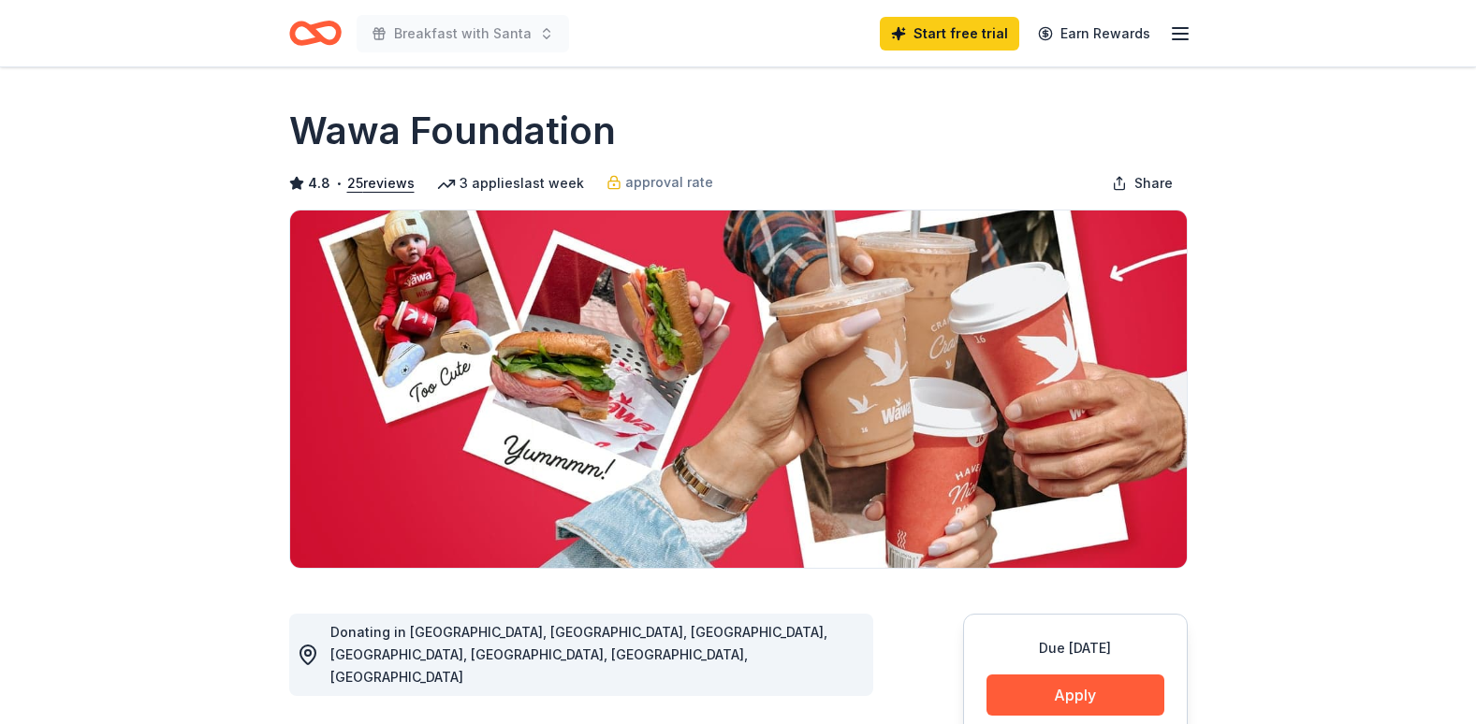
click at [1023, 695] on button "Apply" at bounding box center [1075, 695] width 178 height 41
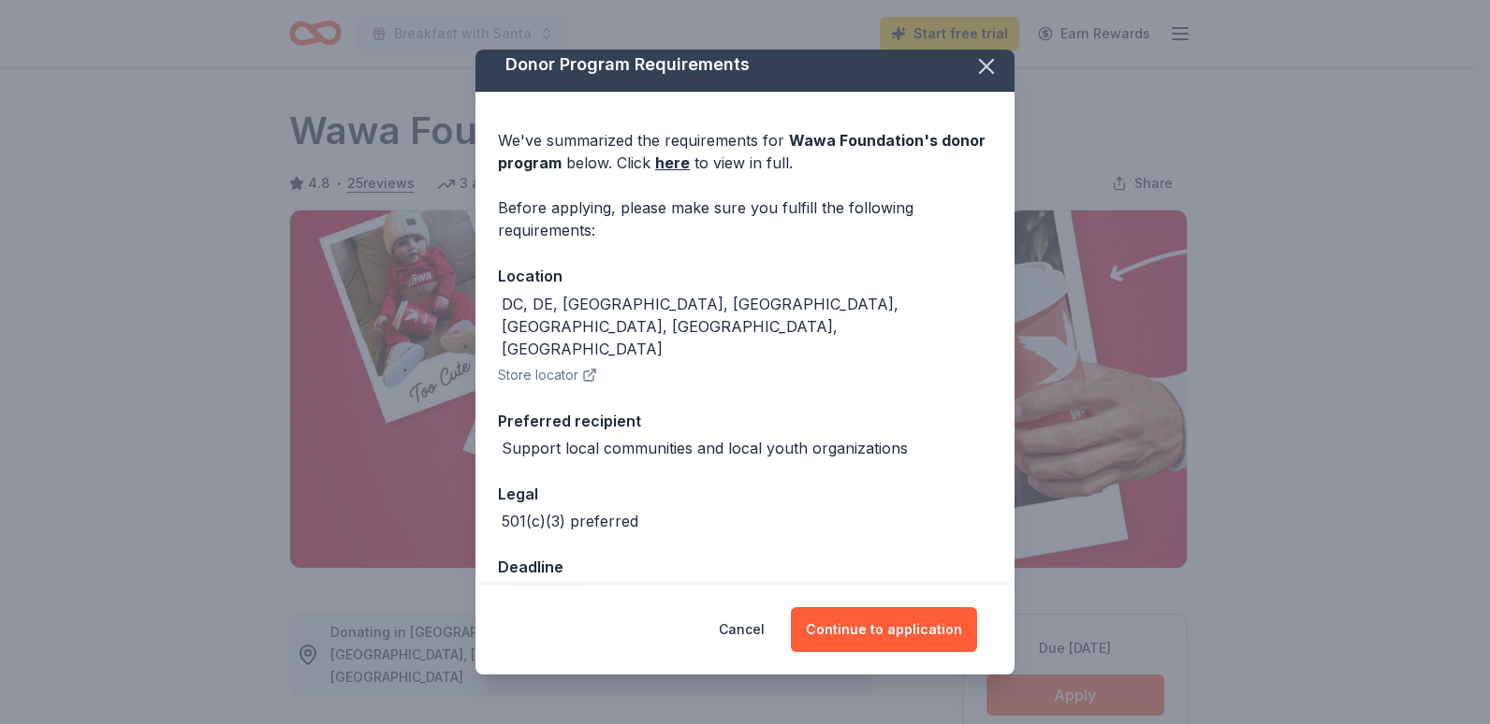
scroll to position [14, 0]
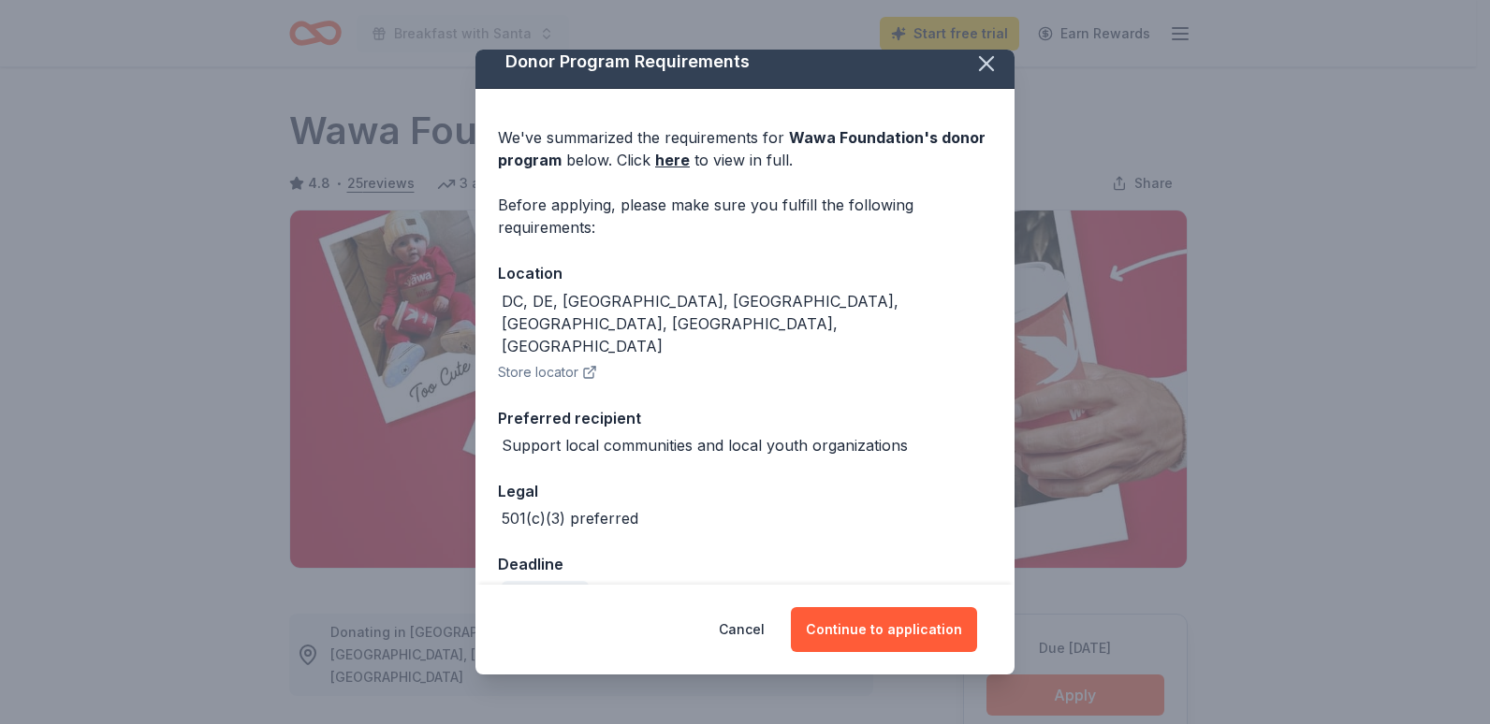
click at [885, 657] on div "Cancel Continue to application" at bounding box center [744, 630] width 539 height 90
click at [885, 638] on button "Continue to application" at bounding box center [884, 629] width 186 height 45
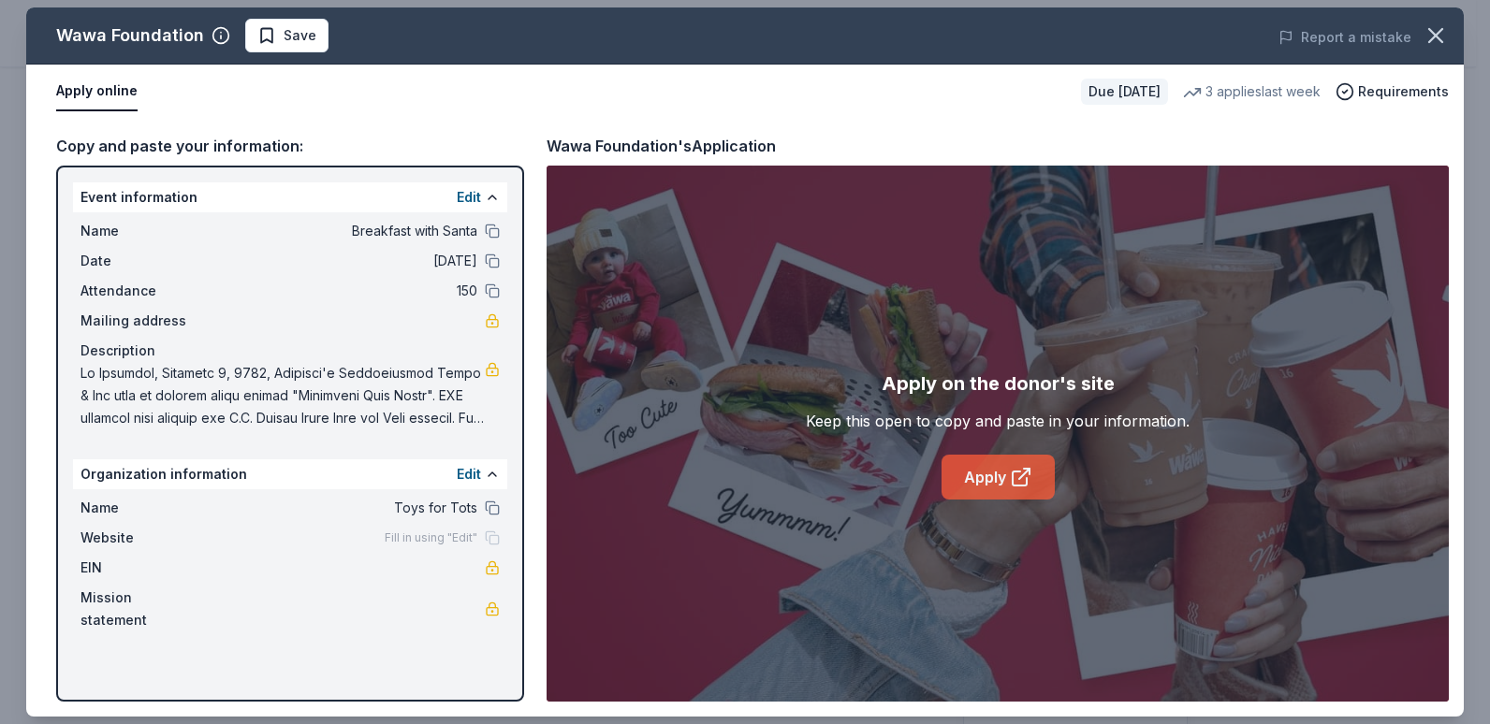
click at [970, 476] on link "Apply" at bounding box center [997, 477] width 113 height 45
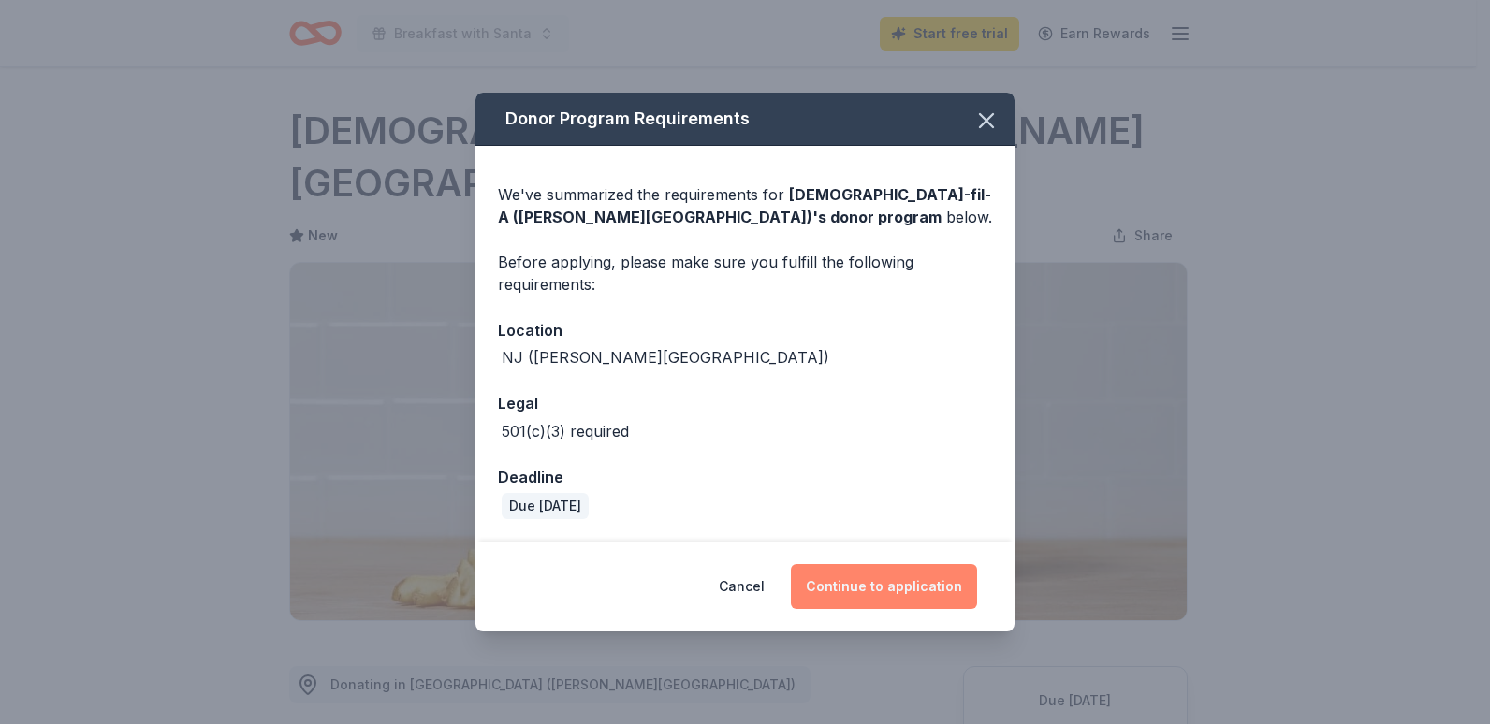
click at [869, 593] on button "Continue to application" at bounding box center [884, 586] width 186 height 45
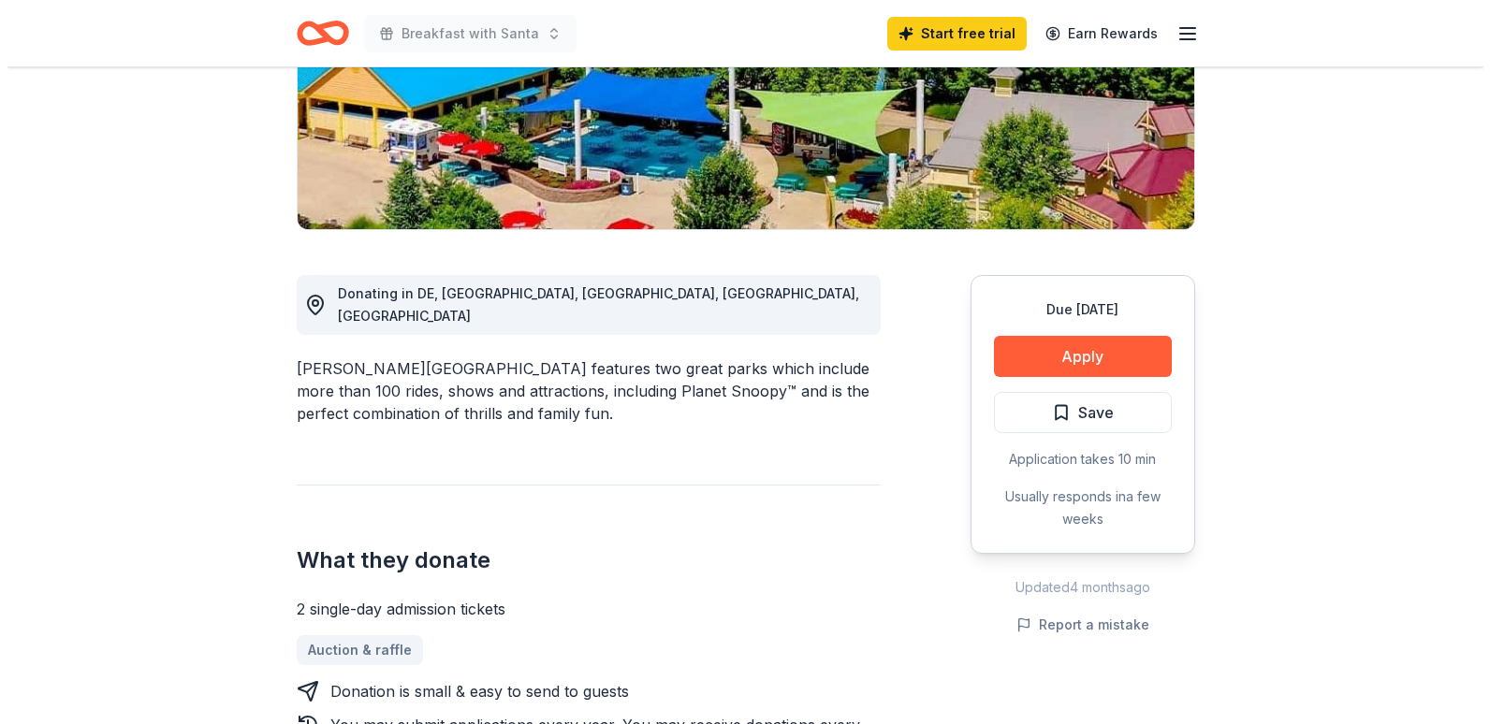
scroll to position [468, 0]
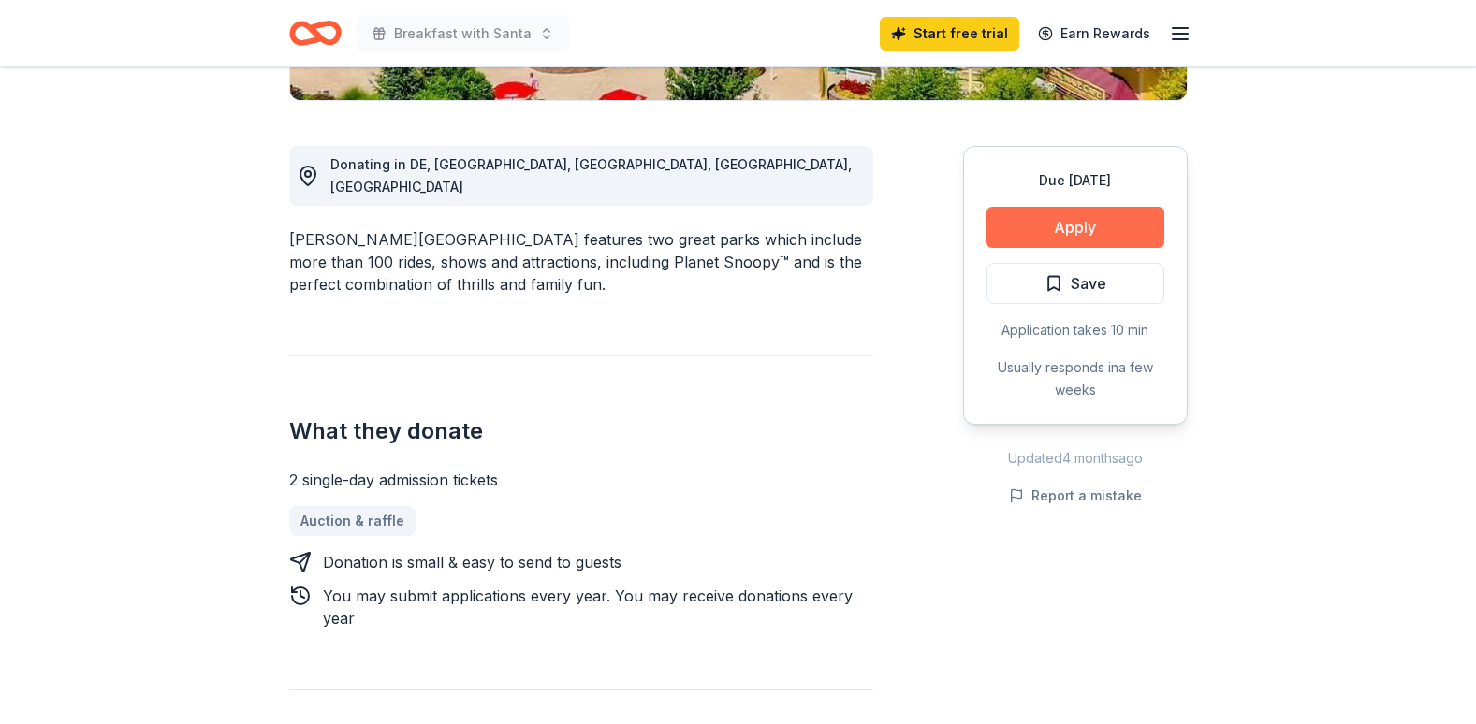
click at [1048, 226] on button "Apply" at bounding box center [1075, 227] width 178 height 41
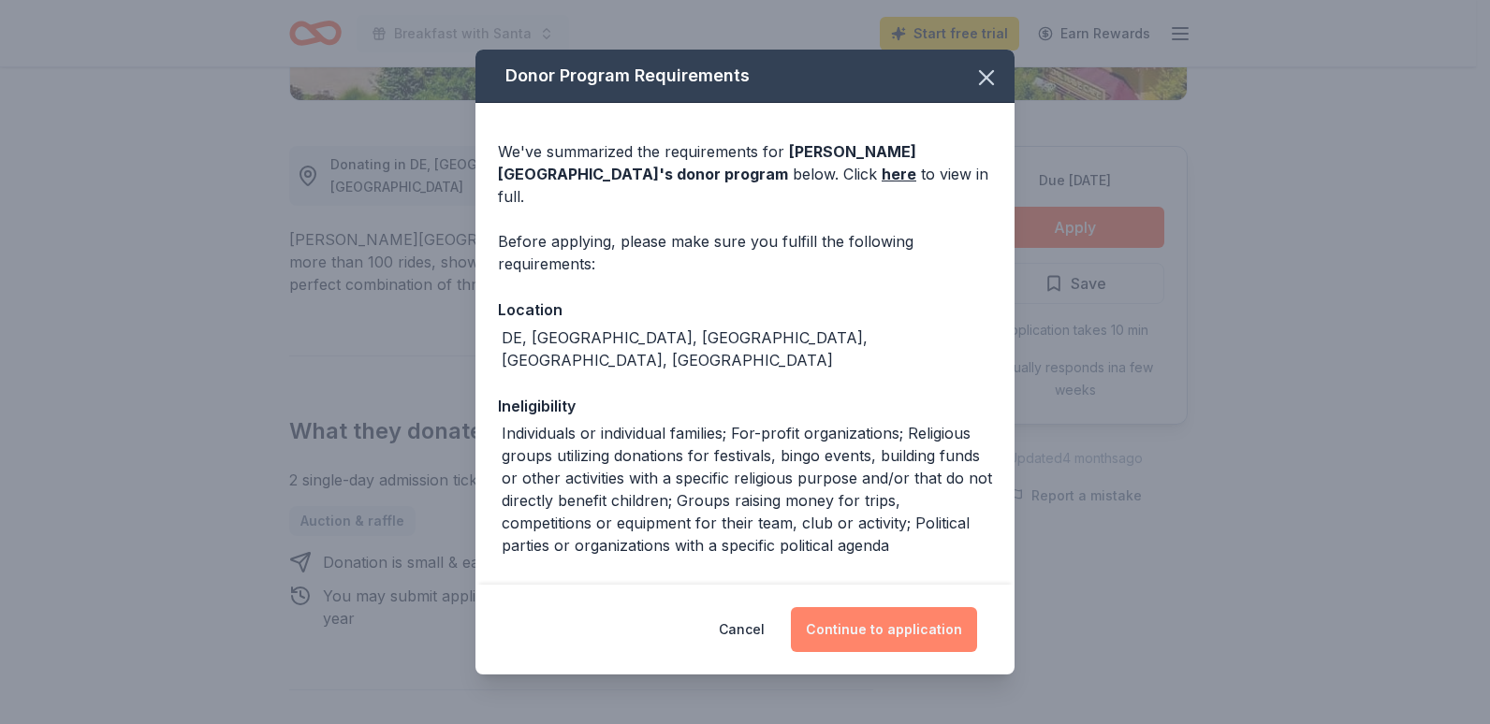
click at [837, 634] on button "Continue to application" at bounding box center [884, 629] width 186 height 45
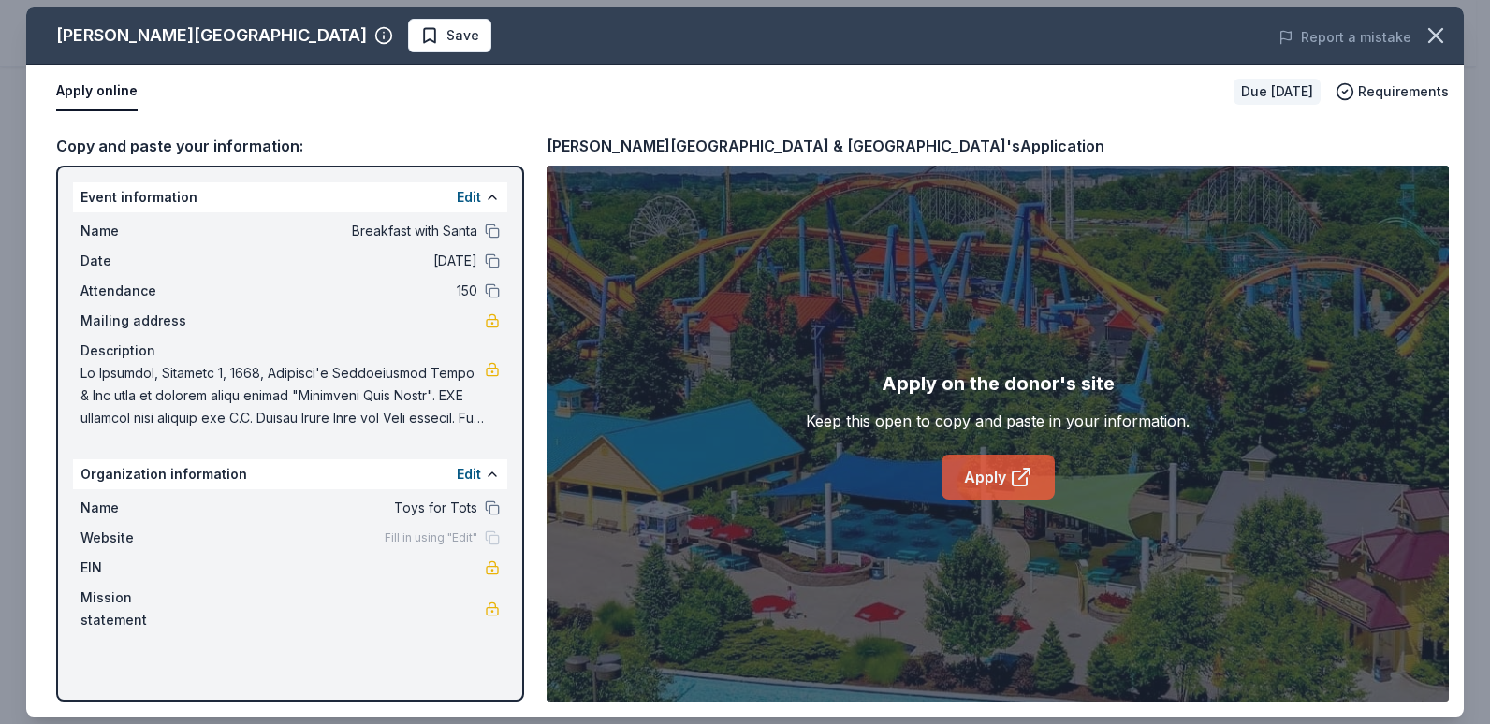
click at [991, 488] on link "Apply" at bounding box center [997, 477] width 113 height 45
click at [871, 464] on div "Apply on the donor's site Keep this open to copy and paste in your information.…" at bounding box center [998, 434] width 384 height 131
click at [1005, 476] on link "Apply" at bounding box center [997, 477] width 113 height 45
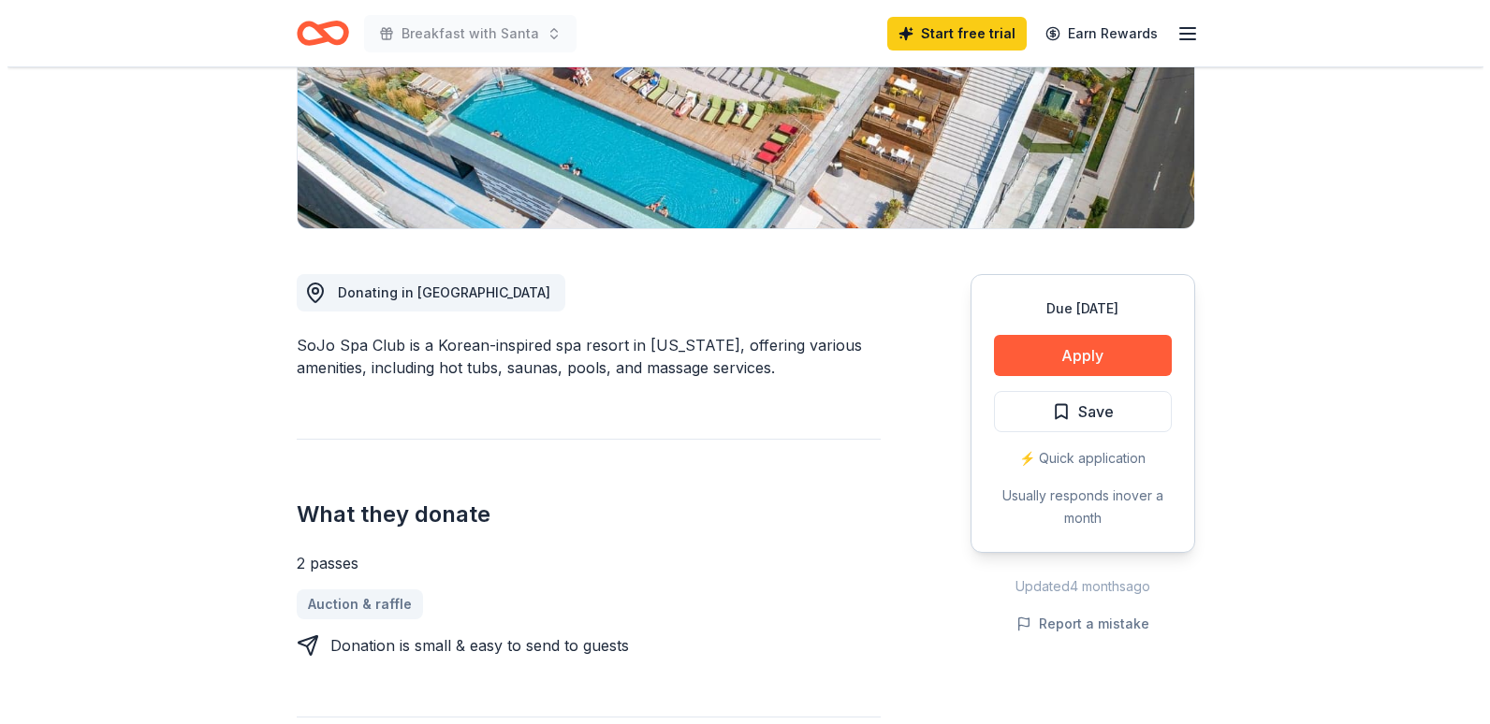
scroll to position [374, 0]
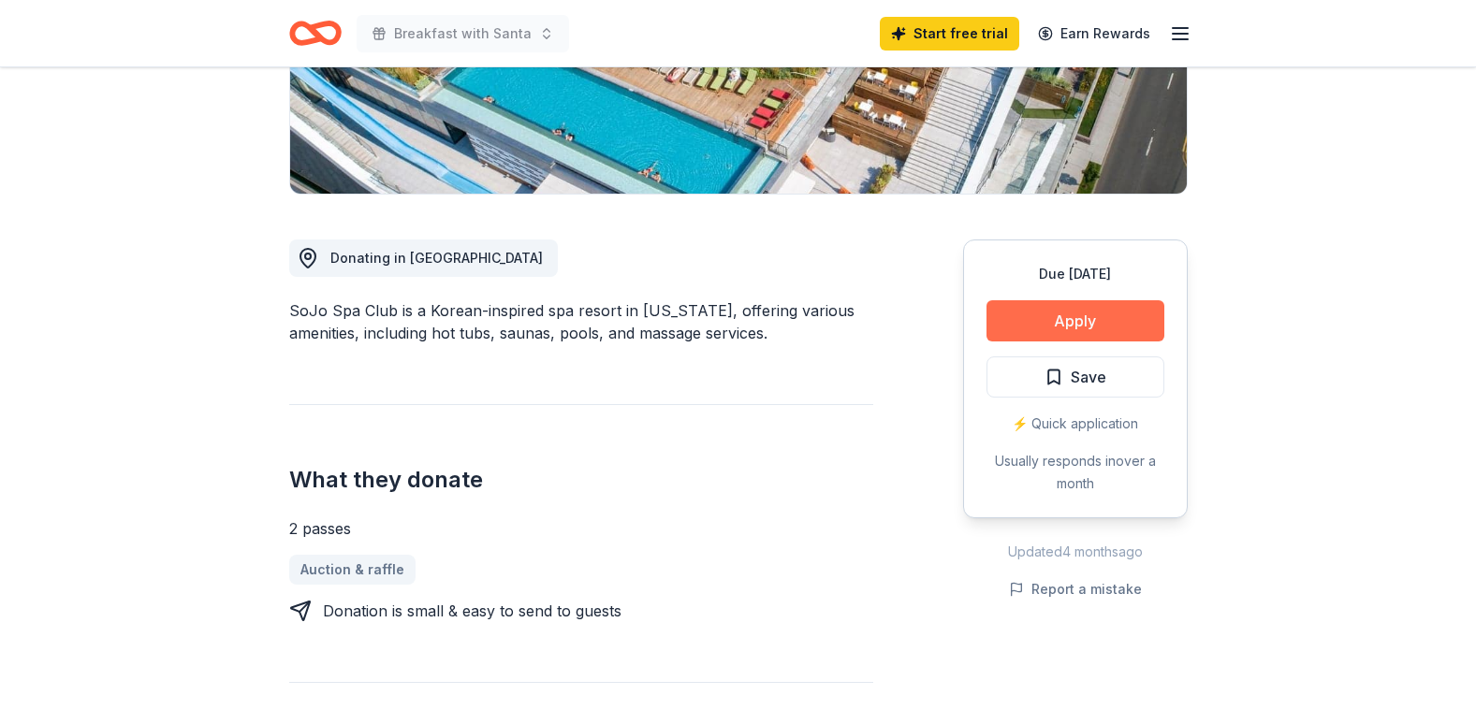
click at [1114, 323] on button "Apply" at bounding box center [1075, 320] width 178 height 41
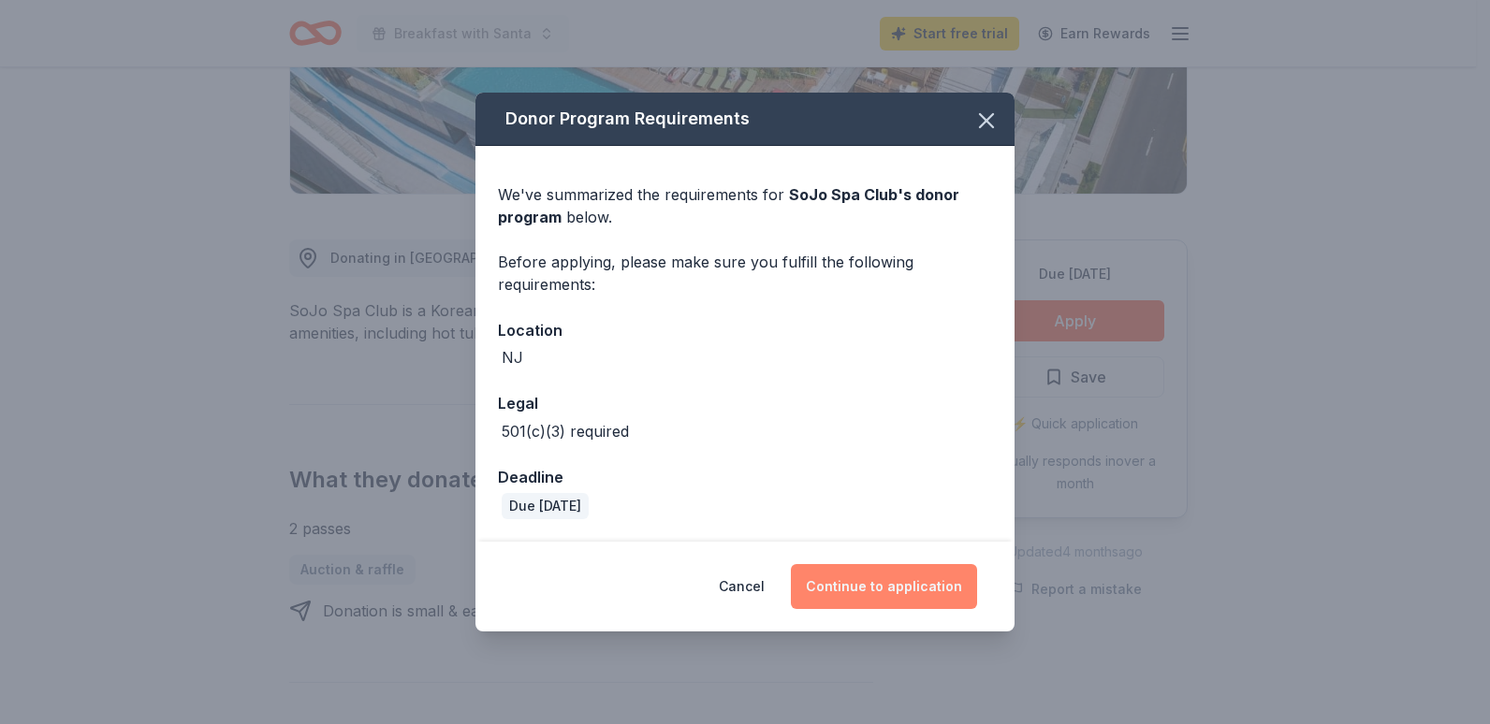
click at [891, 579] on button "Continue to application" at bounding box center [884, 586] width 186 height 45
